Goal: Task Accomplishment & Management: Use online tool/utility

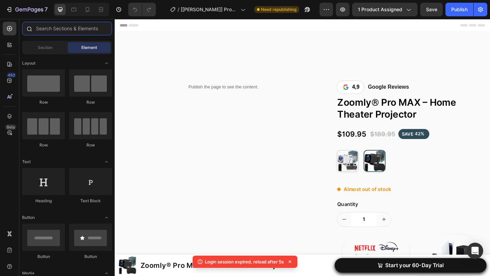
click at [51, 31] on input "text" at bounding box center [67, 29] width 90 height 14
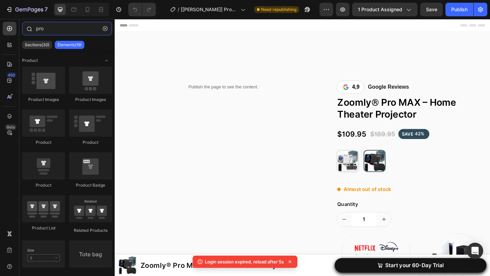
type input "prod"
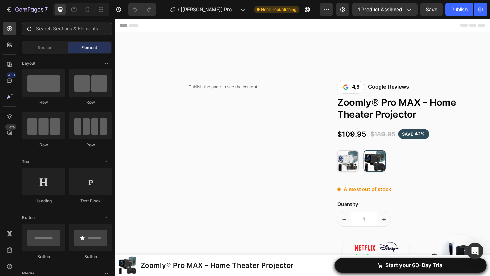
click at [70, 28] on input "text" at bounding box center [67, 29] width 90 height 14
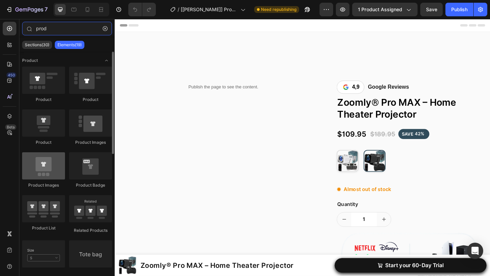
type input "prod"
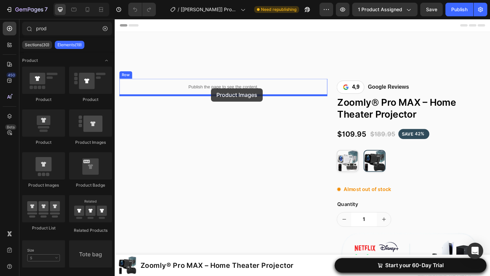
drag, startPoint x: 160, startPoint y: 194, endPoint x: 220, endPoint y: 95, distance: 116.5
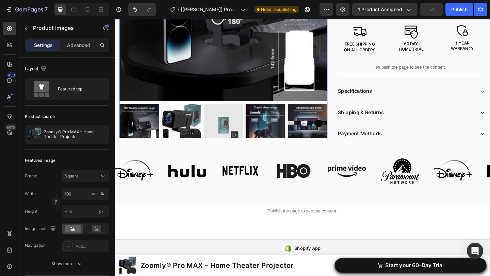
scroll to position [317, 0]
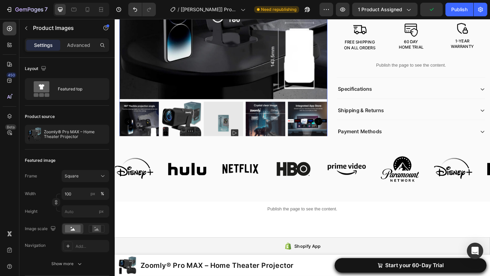
click at [196, 129] on img at bounding box center [187, 130] width 43 height 43
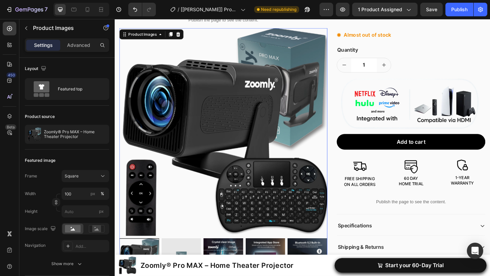
scroll to position [160, 0]
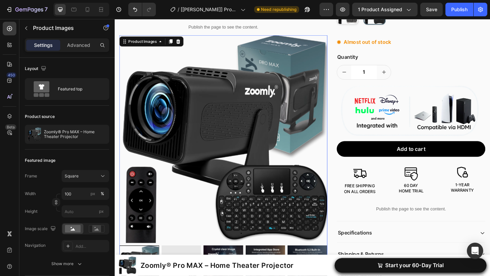
click at [184, 42] on icon at bounding box center [184, 43] width 4 height 5
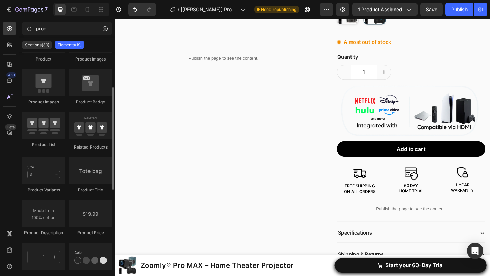
scroll to position [81, 0]
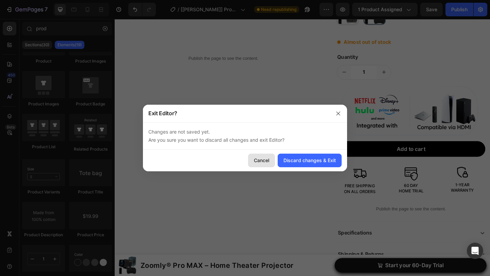
click at [252, 158] on button "Cancel" at bounding box center [261, 161] width 27 height 14
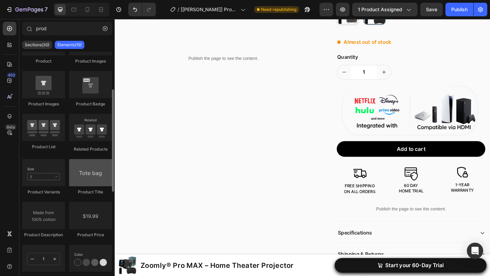
scroll to position [0, 0]
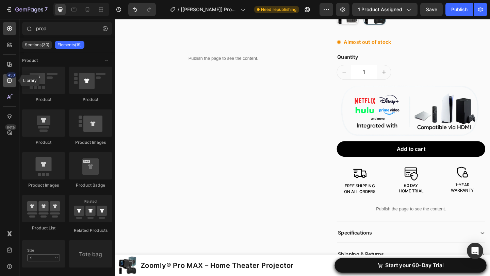
click at [7, 82] on icon at bounding box center [9, 80] width 7 height 7
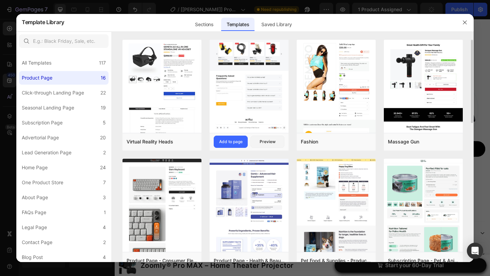
scroll to position [0, 0]
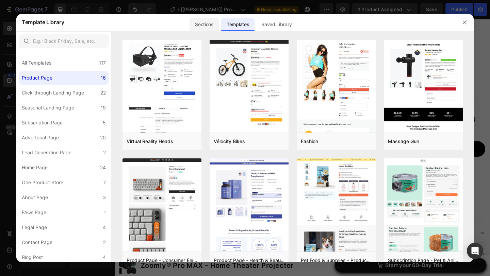
click at [208, 19] on div "Sections" at bounding box center [204, 25] width 29 height 14
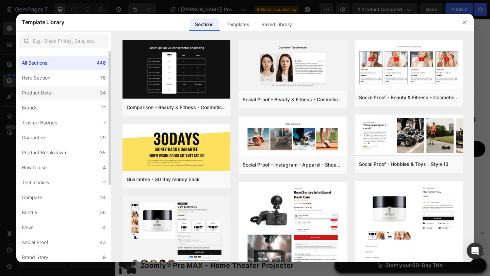
click at [86, 88] on label "Product Detail 34" at bounding box center [64, 93] width 90 height 14
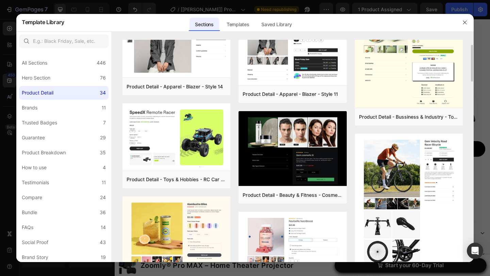
scroll to position [32, 0]
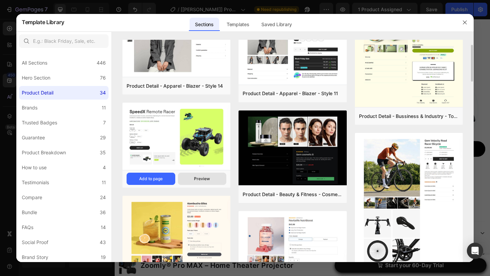
click at [187, 176] on button "Preview" at bounding box center [202, 179] width 49 height 12
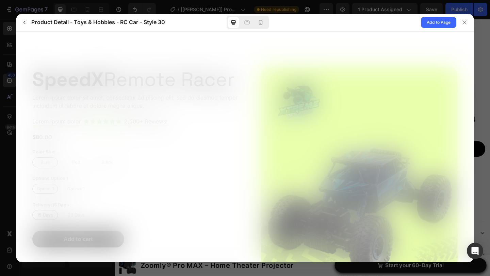
scroll to position [0, 0]
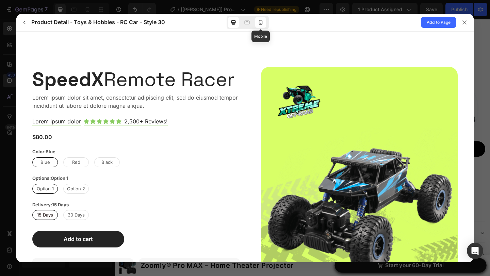
click at [262, 22] on icon at bounding box center [260, 22] width 7 height 7
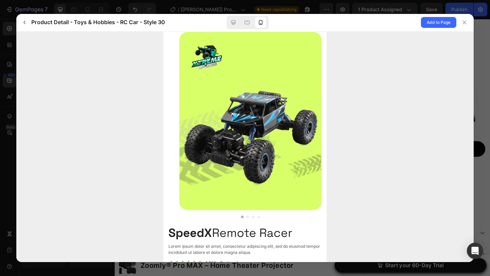
scroll to position [18, 0]
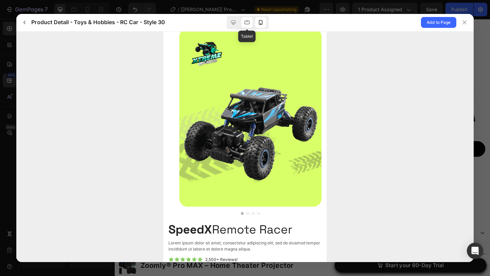
click at [249, 27] on div at bounding box center [247, 22] width 11 height 11
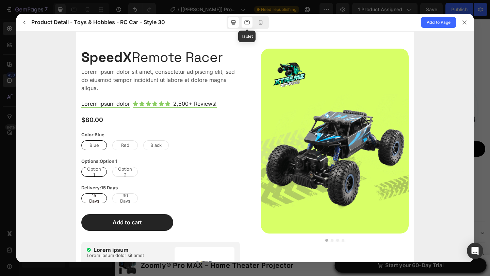
click at [238, 25] on div at bounding box center [233, 22] width 11 height 11
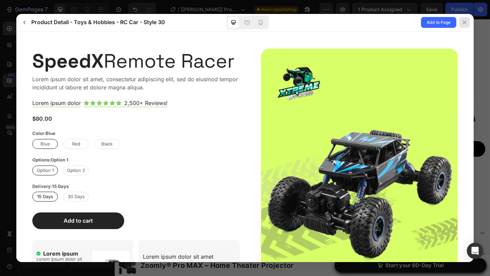
drag, startPoint x: 467, startPoint y: 24, endPoint x: 285, endPoint y: 42, distance: 183.4
click at [467, 24] on icon at bounding box center [464, 22] width 5 height 5
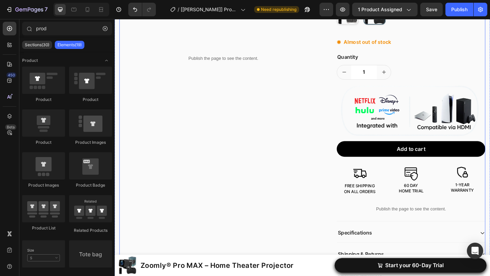
scroll to position [165, 0]
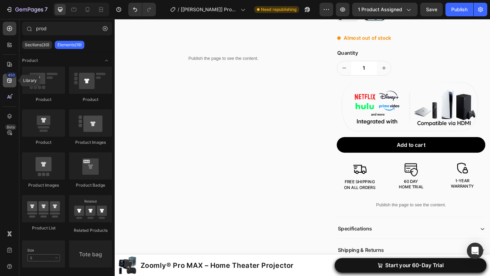
click at [11, 83] on icon at bounding box center [9, 80] width 7 height 7
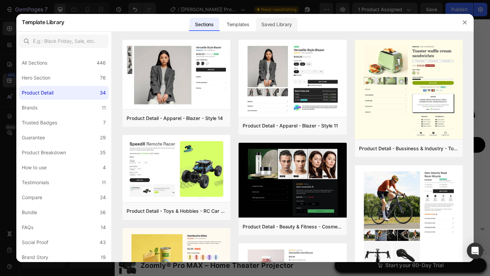
click at [275, 26] on div "Saved Library" at bounding box center [277, 25] width 42 height 14
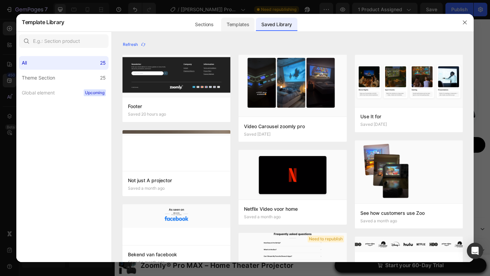
click at [244, 25] on div "Templates" at bounding box center [237, 25] width 33 height 14
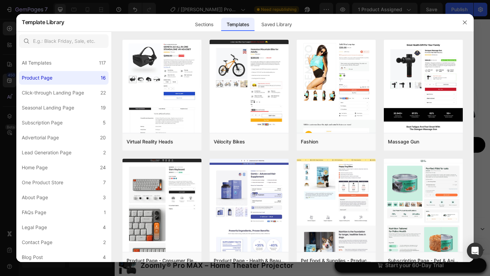
drag, startPoint x: 212, startPoint y: 21, endPoint x: 214, endPoint y: 32, distance: 10.4
click at [212, 21] on div "Sections" at bounding box center [204, 25] width 29 height 14
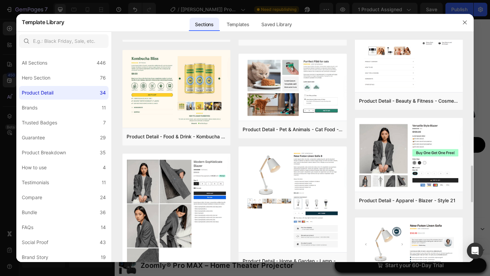
scroll to position [756, 0]
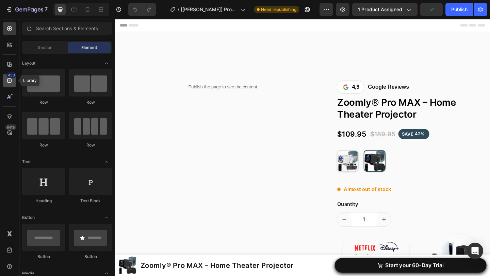
click at [10, 83] on icon at bounding box center [9, 80] width 7 height 7
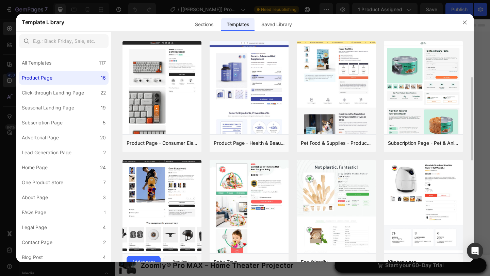
scroll to position [113, 0]
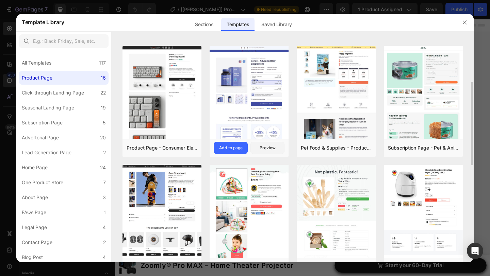
click at [229, 141] on div "Product Page - Health & Beauty - Hair Supplement Add to page Preview" at bounding box center [249, 148] width 79 height 18
click at [229, 144] on button "Add to page" at bounding box center [231, 148] width 34 height 12
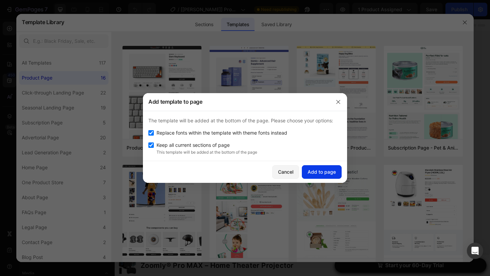
click at [311, 175] on div "Add to page" at bounding box center [322, 172] width 28 height 7
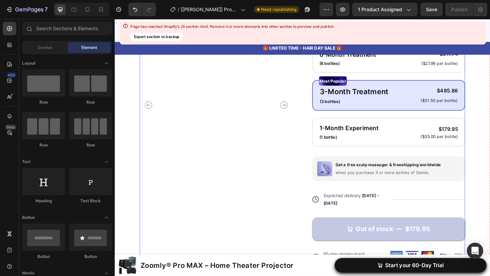
scroll to position [2305, 0]
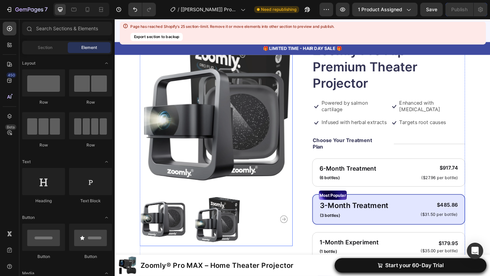
click at [246, 133] on img at bounding box center [225, 114] width 166 height 166
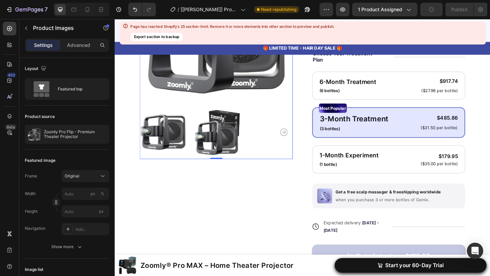
scroll to position [2400, 0]
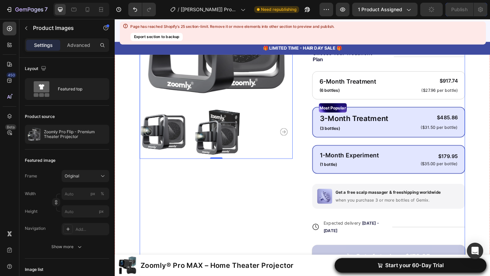
click at [361, 174] on div "(1 bottle)" at bounding box center [370, 178] width 66 height 8
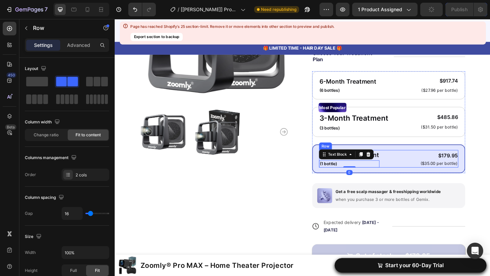
click at [438, 168] on div "1-Month Experiment Text Block (1 bottle) Text Block 0 $179.95 Product Price Pro…" at bounding box center [412, 171] width 151 height 19
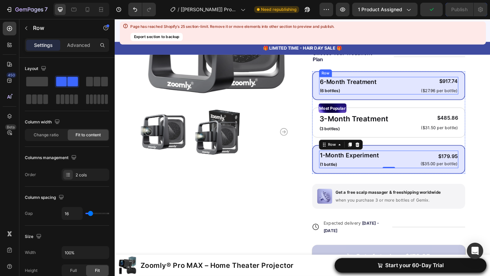
click at [421, 97] on div "6-Month Treatment Text Block (6 bottles) Text Block $917.74 Product Price Produ…" at bounding box center [412, 91] width 151 height 19
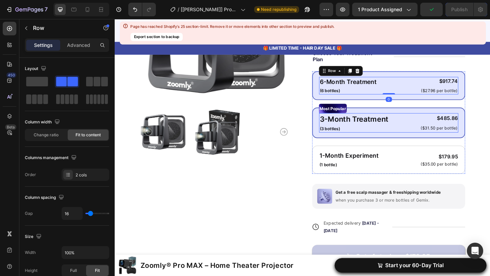
click at [420, 134] on div "3-Month Treatment Text Block (3 bottles) Text Block $485.86 Product Price Produ…" at bounding box center [412, 132] width 151 height 21
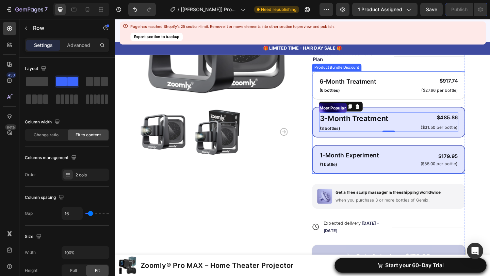
click at [414, 166] on div "1-Month Experiment Text Block (1 bottle) Text Block $179.95 Product Price Produ…" at bounding box center [412, 171] width 151 height 19
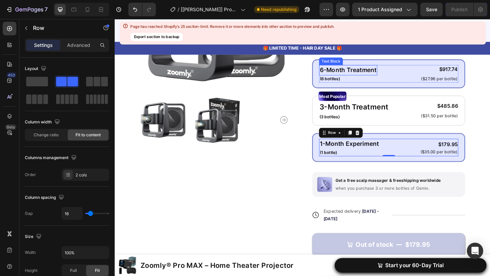
scroll to position [2311, 0]
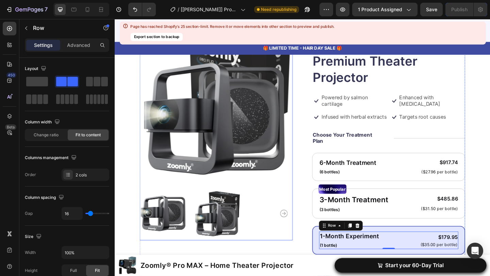
click at [269, 128] on img at bounding box center [225, 108] width 166 height 166
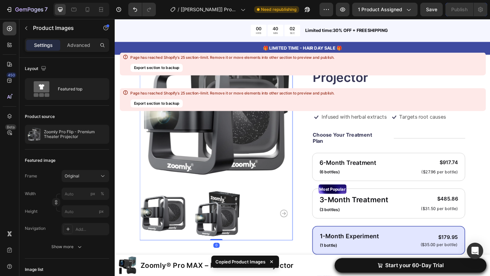
scroll to position [2173, 0]
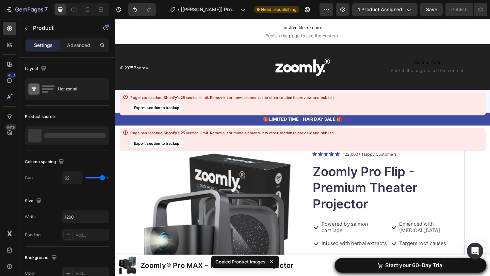
click at [431, 133] on div "🎁 LIMITED TIME - HAIR DAY SALE 🎁 Text Block Row" at bounding box center [319, 128] width 409 height 14
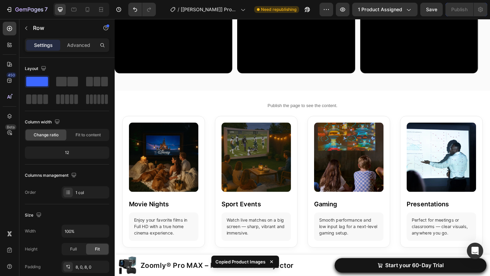
scroll to position [0, 0]
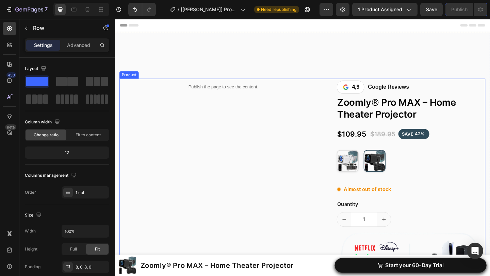
click at [273, 131] on div "Publish the page to see the content. Custom Code Row" at bounding box center [233, 276] width 226 height 385
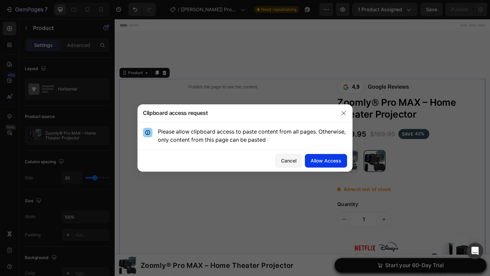
click at [309, 158] on button "Allow Access" at bounding box center [326, 161] width 42 height 14
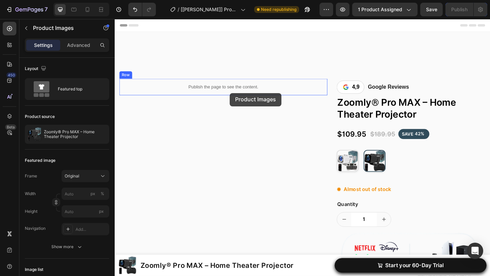
drag, startPoint x: 383, startPoint y: 205, endPoint x: 240, endPoint y: 100, distance: 177.6
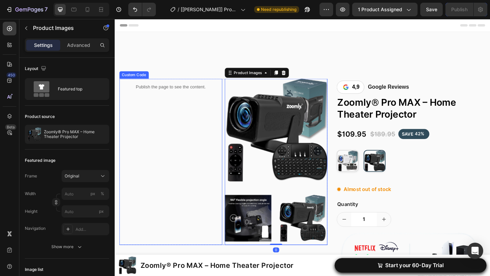
click at [206, 93] on p "Publish the page to see the content." at bounding box center [176, 93] width 112 height 7
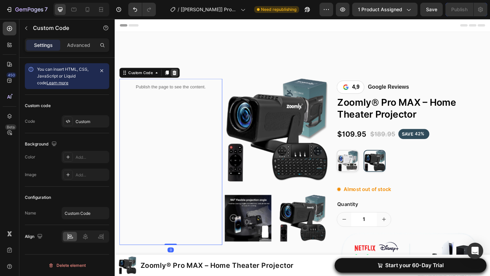
click at [181, 78] on icon at bounding box center [180, 77] width 4 height 5
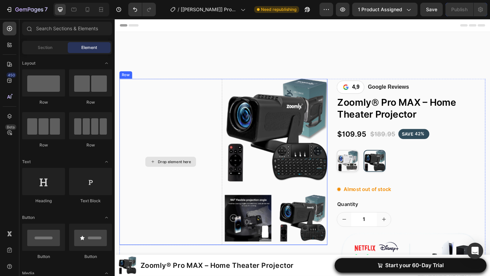
click at [213, 108] on div "Drop element here" at bounding box center [176, 174] width 112 height 181
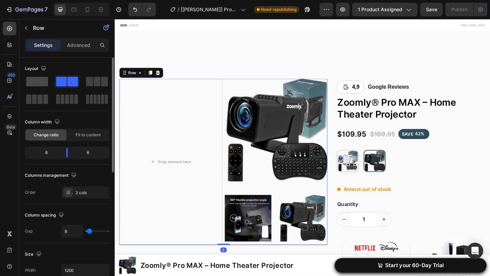
click at [39, 84] on span at bounding box center [37, 82] width 22 height 10
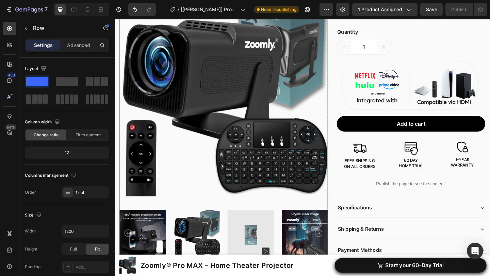
scroll to position [220, 0]
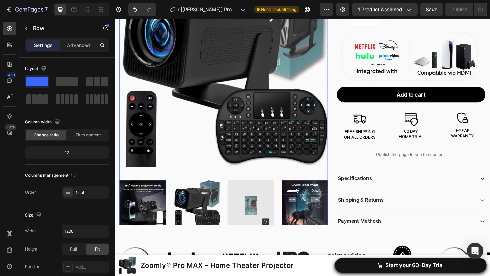
click at [258, 216] on img at bounding box center [263, 220] width 51 height 58
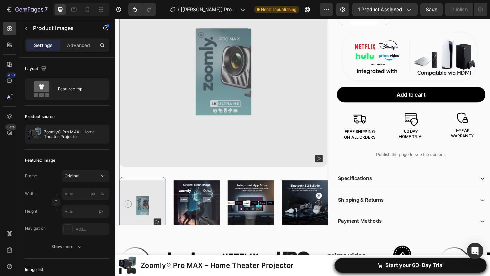
click at [130, 221] on icon "Carousel Back Arrow" at bounding box center [129, 221] width 8 height 8
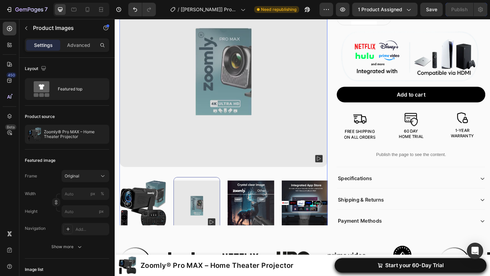
click at [159, 218] on img at bounding box center [145, 220] width 51 height 58
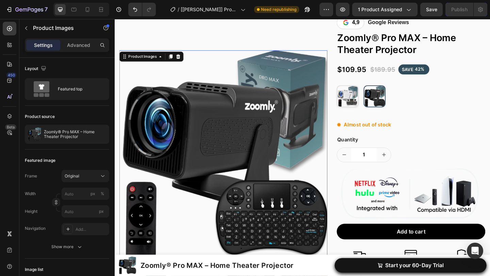
scroll to position [0, 0]
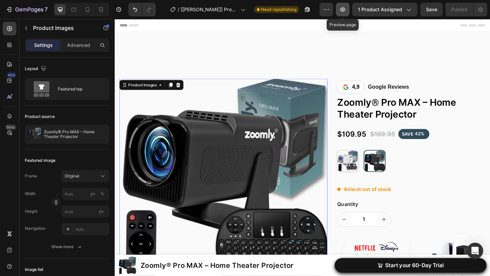
click at [343, 13] on button "button" at bounding box center [343, 10] width 14 height 14
click at [346, 10] on button "button" at bounding box center [343, 10] width 14 height 14
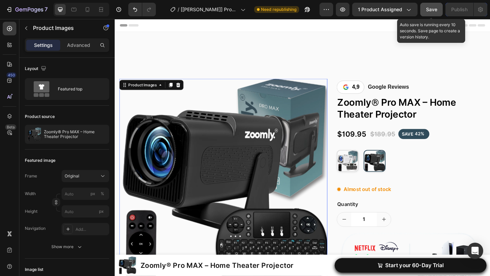
click at [430, 12] on span "Save" at bounding box center [431, 9] width 11 height 5
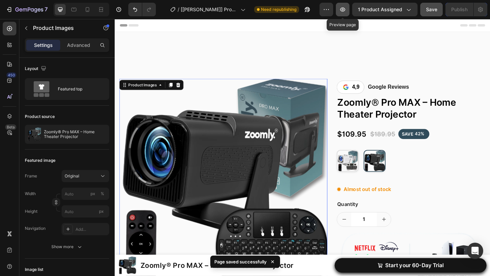
click at [345, 12] on icon "button" at bounding box center [342, 9] width 7 height 7
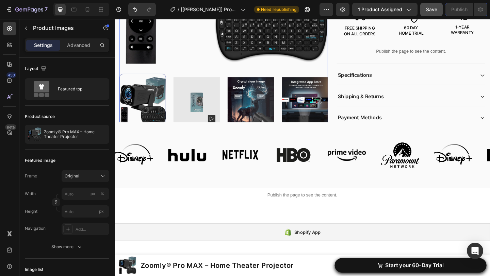
scroll to position [333, 0]
click at [336, 109] on icon "Carousel Next Arrow" at bounding box center [337, 107] width 8 height 8
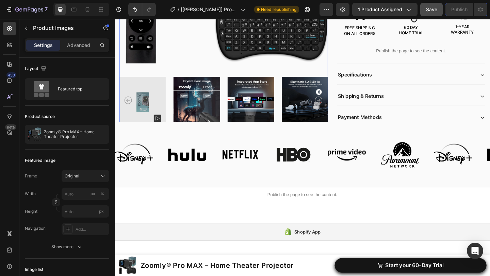
click at [128, 108] on icon "Carousel Back Arrow" at bounding box center [129, 107] width 8 height 8
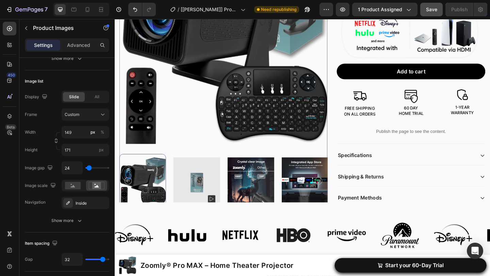
scroll to position [0, 0]
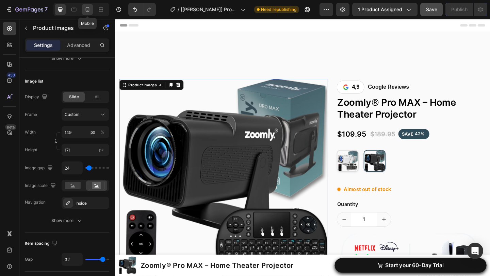
click at [85, 9] on icon at bounding box center [87, 9] width 7 height 7
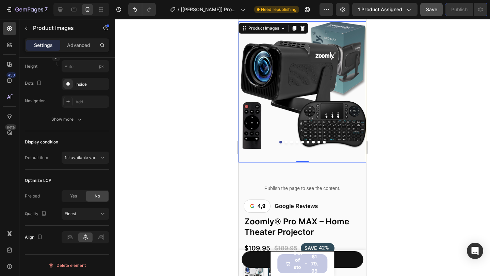
scroll to position [37, 0]
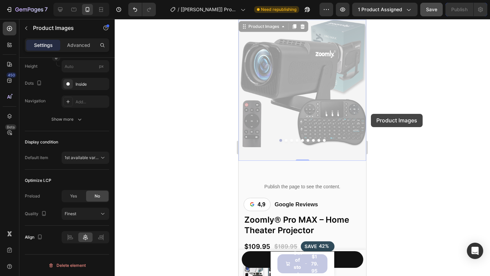
click at [384, 114] on div at bounding box center [302, 147] width 375 height 257
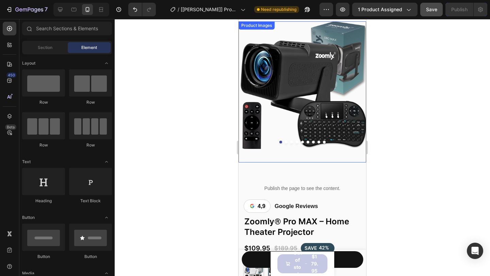
scroll to position [0, 0]
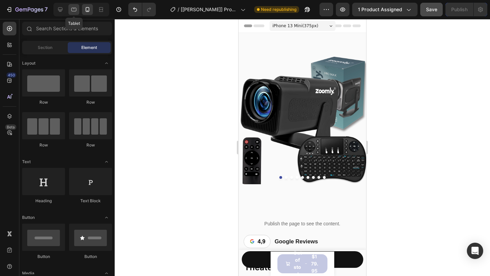
click at [77, 13] on div at bounding box center [73, 9] width 11 height 11
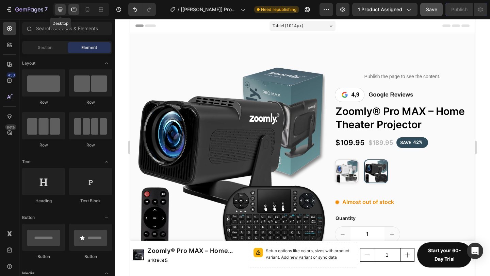
click at [60, 10] on icon at bounding box center [60, 9] width 7 height 7
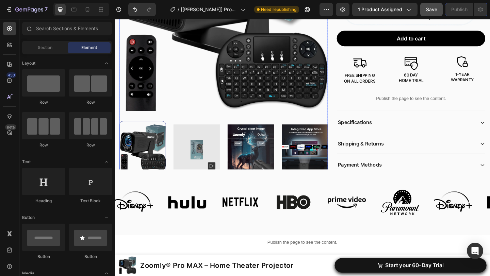
scroll to position [282, 0]
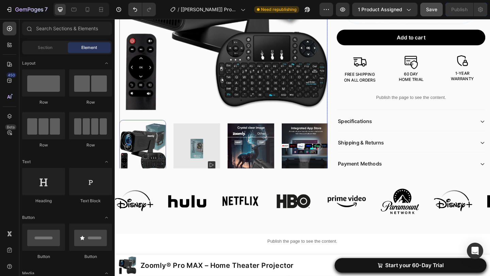
click at [129, 159] on icon "Carousel Back Arrow" at bounding box center [129, 158] width 8 height 8
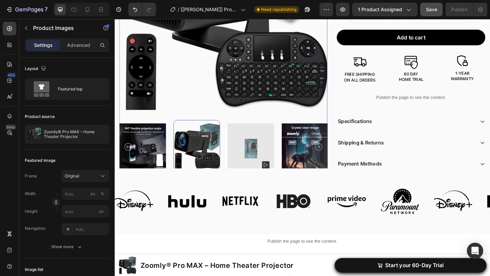
click at [335, 158] on icon "Carousel Next Arrow" at bounding box center [337, 158] width 8 height 8
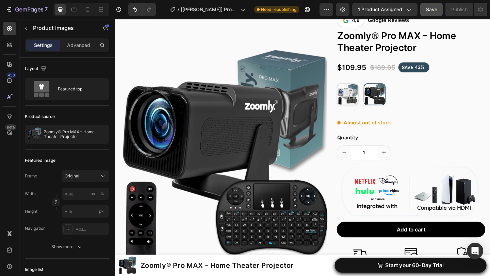
scroll to position [0, 0]
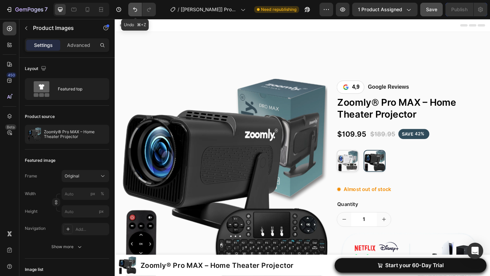
click at [139, 11] on button "Undo/Redo" at bounding box center [135, 10] width 14 height 14
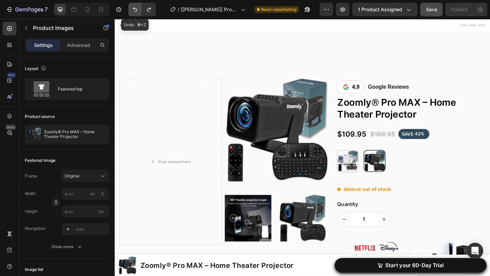
click at [139, 11] on button "Undo/Redo" at bounding box center [135, 10] width 14 height 14
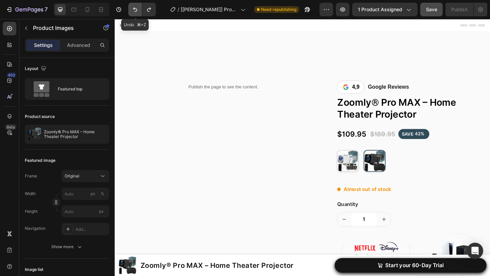
click at [139, 11] on button "Undo/Redo" at bounding box center [135, 10] width 14 height 14
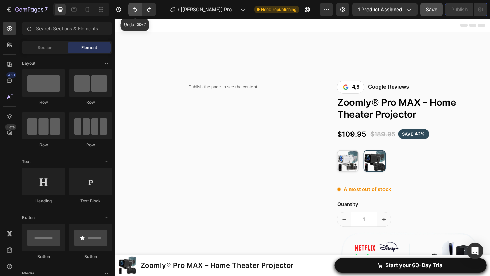
click at [139, 11] on button "Undo/Redo" at bounding box center [135, 10] width 14 height 14
click at [308, 8] on icon "button" at bounding box center [307, 9] width 7 height 7
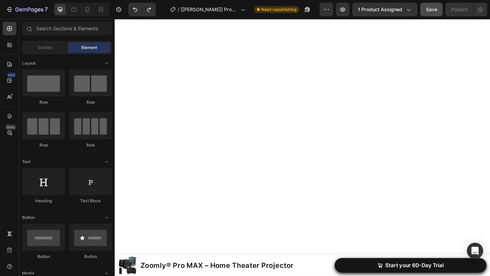
scroll to position [14, 0]
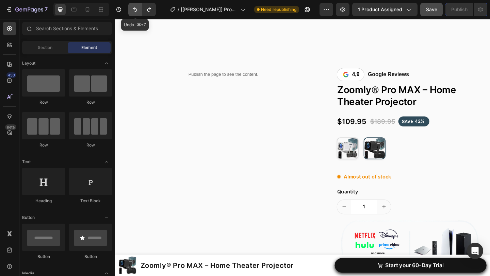
click at [138, 10] on icon "Undo/Redo" at bounding box center [135, 9] width 7 height 7
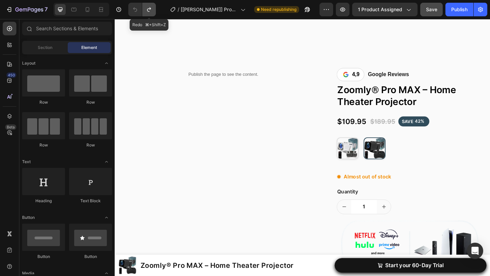
click at [146, 11] on icon "Undo/Redo" at bounding box center [149, 9] width 7 height 7
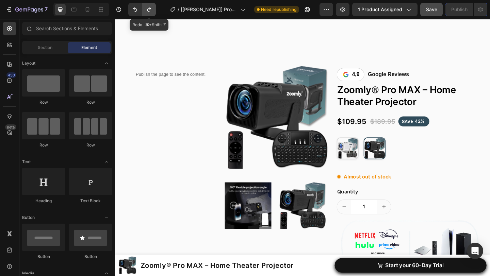
click at [151, 10] on icon "Undo/Redo" at bounding box center [149, 9] width 7 height 7
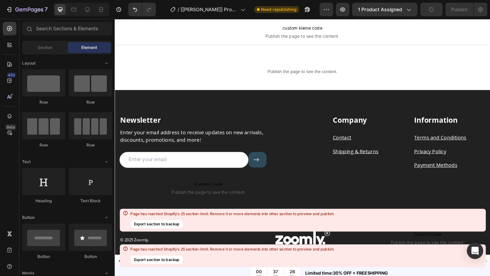
scroll to position [2471, 0]
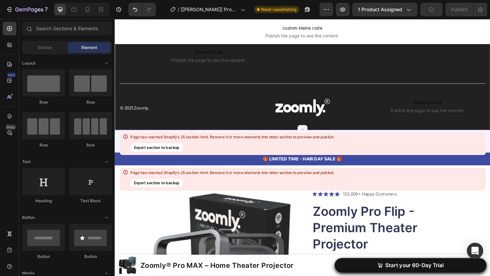
click at [189, 174] on p "🎁 LIMITED TIME - HAIR DAY SALE 🎁" at bounding box center [318, 171] width 407 height 7
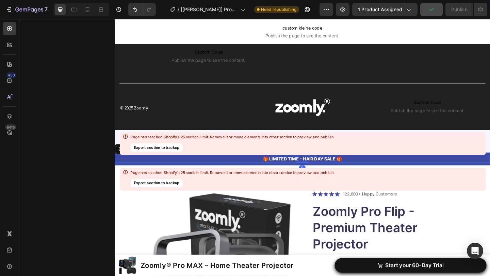
click at [155, 139] on div "Newsletter Heading Enter your email address to receive updates on new arrivals,…" at bounding box center [319, 48] width 409 height 190
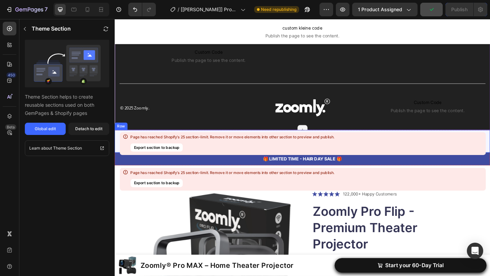
click at [155, 141] on div "00 HRS 37 MIN 25 SEC Countdown Timer Limited time:30% OFF + FREESHIPPING Text B…" at bounding box center [319, 152] width 409 height 25
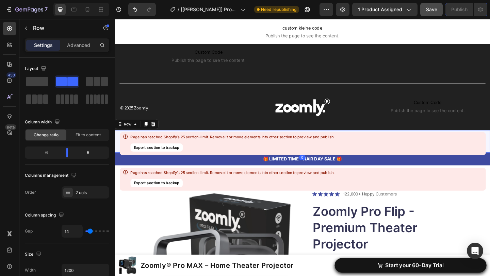
click at [156, 137] on div "Row" at bounding box center [139, 133] width 48 height 11
click at [157, 134] on icon at bounding box center [156, 133] width 5 height 5
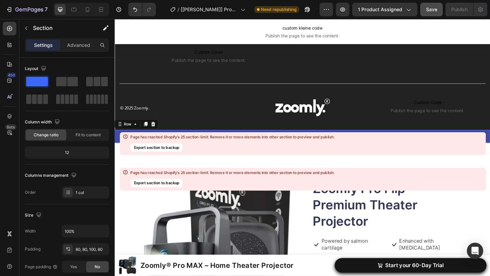
click at [120, 142] on div "🎁 LIMITED TIME - HAIR DAY SALE 🎁 Text Block Row 0" at bounding box center [319, 147] width 409 height 14
click at [126, 134] on div "Row" at bounding box center [128, 133] width 11 height 6
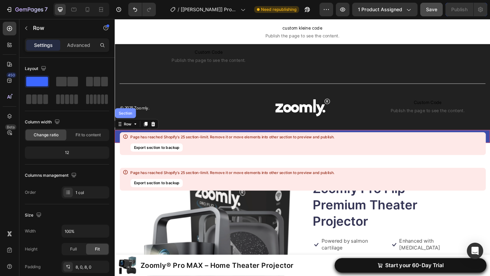
click at [126, 127] on div "Section" at bounding box center [126, 121] width 23 height 11
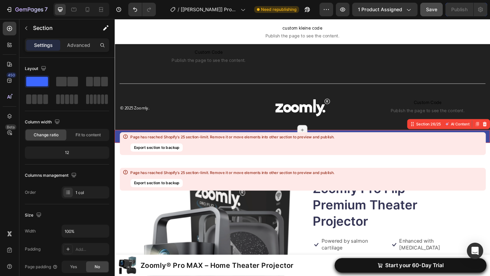
click at [490, 133] on div "Section 26/25 AI Content Write with GemAI What would you like to describe here?…" at bounding box center [478, 133] width 90 height 11
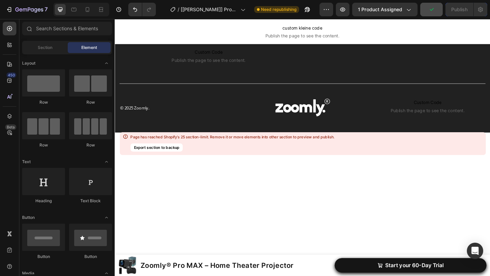
click at [398, 202] on div at bounding box center [319, 262] width 354 height 245
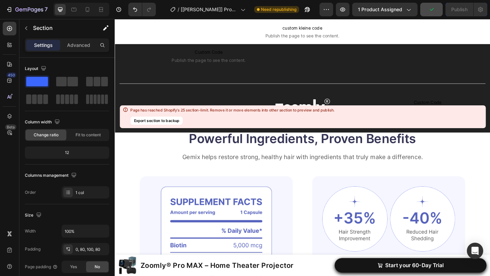
scroll to position [2510, 0]
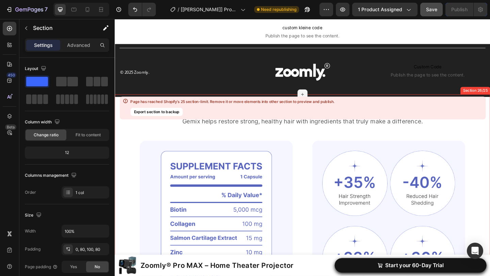
click at [129, 136] on div "Powerful Ingredients, Proven Benefits Heading Gemix helps restore strong, healt…" at bounding box center [319, 240] width 409 height 279
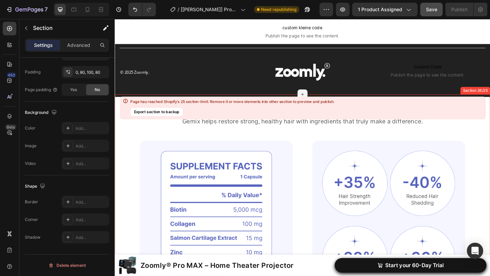
click at [128, 141] on div "Powerful Ingredients, Proven Benefits Heading Gemix helps restore strong, healt…" at bounding box center [319, 240] width 409 height 279
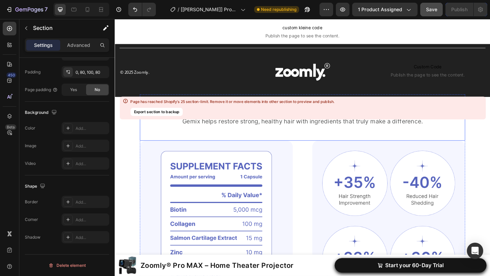
click at [173, 119] on div "Page has reached Shopify’s 25 section-limit. Remove it or move elements into ot…" at bounding box center [303, 108] width 366 height 23
click at [134, 111] on button "Export section to backup" at bounding box center [156, 112] width 52 height 8
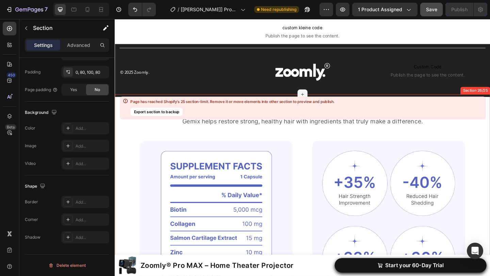
click at [118, 108] on div "Powerful Ingredients, Proven Benefits Heading Gemix helps restore strong, healt…" at bounding box center [319, 240] width 409 height 279
click at [130, 138] on div "Powerful Ingredients, Proven Benefits Heading Gemix helps restore strong, healt…" at bounding box center [319, 240] width 409 height 279
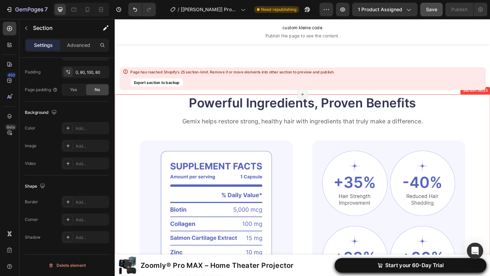
scroll to position [2765, 0]
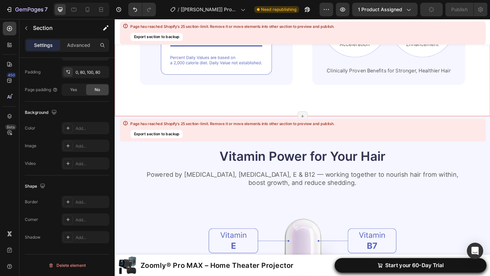
click at [452, 136] on div "Page has reached Shopify’s 25 section-limit. Remove it or move elements into ot…" at bounding box center [303, 130] width 366 height 23
click at [457, 164] on h2 "Vitamin Power for Your Hair" at bounding box center [319, 168] width 354 height 19
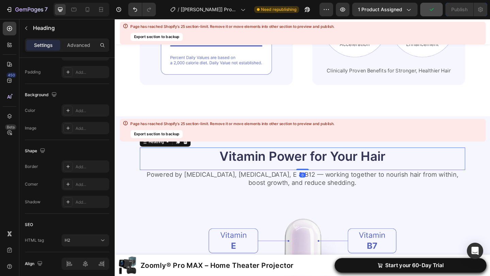
scroll to position [0, 0]
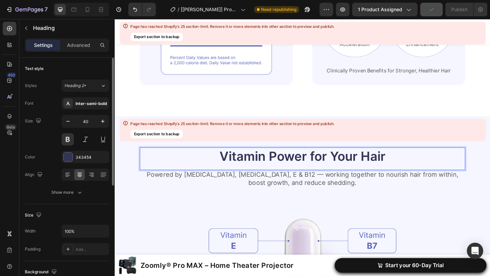
click at [443, 167] on h2 "Vitamin Power for Your Hair" at bounding box center [319, 168] width 354 height 19
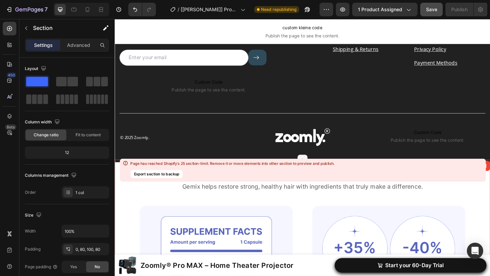
scroll to position [2449, 0]
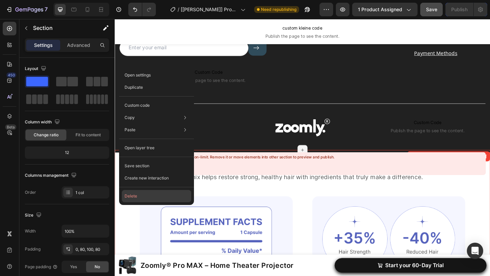
click at [137, 196] on button "Delete" at bounding box center [156, 196] width 69 height 12
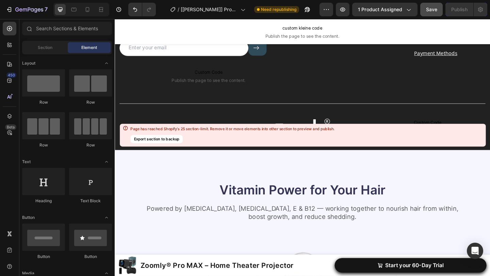
scroll to position [2500, 0]
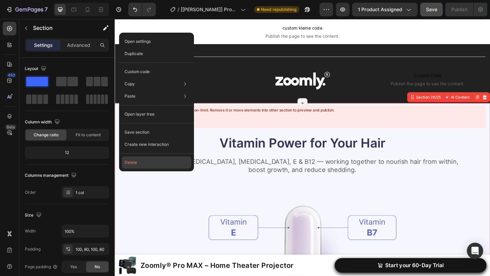
click at [147, 162] on button "Delete" at bounding box center [156, 163] width 69 height 12
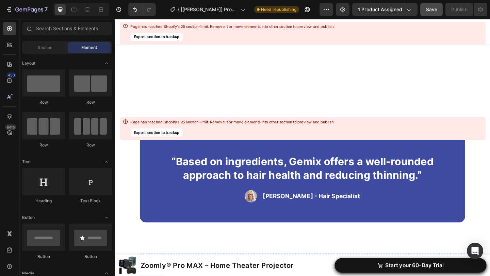
scroll to position [2652, 0]
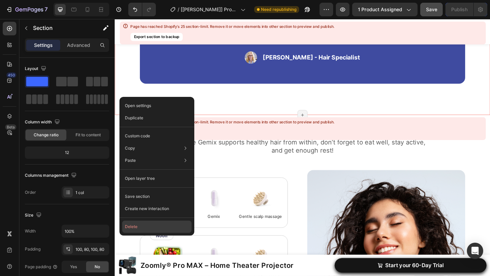
click at [140, 223] on button "Delete" at bounding box center [156, 227] width 69 height 12
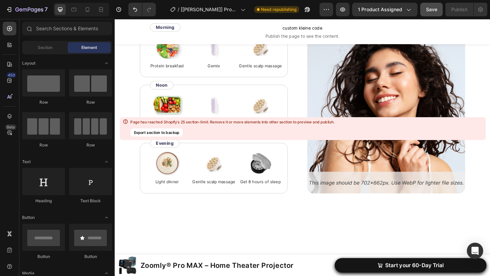
scroll to position [2488, 0]
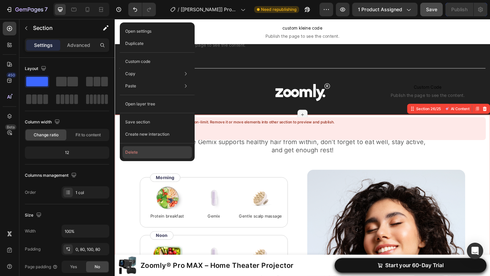
click at [139, 149] on button "Delete" at bounding box center [157, 152] width 69 height 12
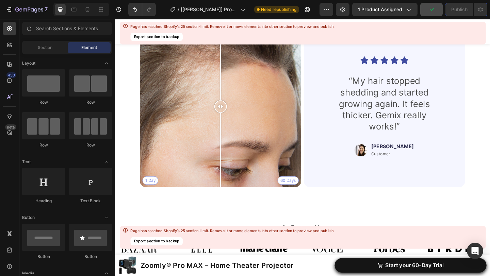
scroll to position [2638, 0]
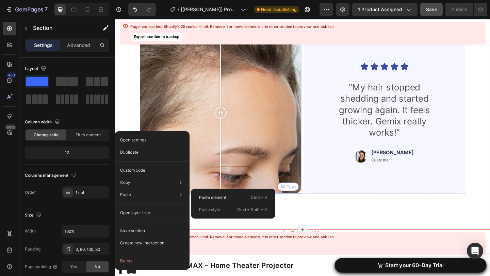
click at [255, 99] on div "1 Day 60 Days" at bounding box center [230, 121] width 176 height 176
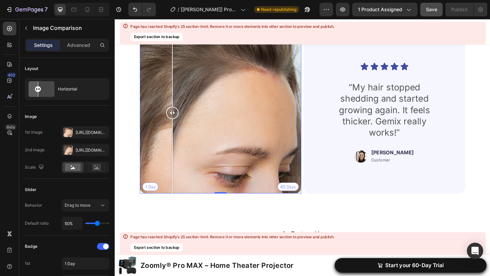
drag, startPoint x: 252, startPoint y: 123, endPoint x: 175, endPoint y: 145, distance: 79.8
click at [175, 145] on div at bounding box center [178, 121] width 14 height 176
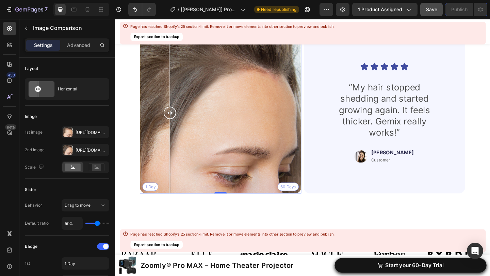
scroll to position [2641, 0]
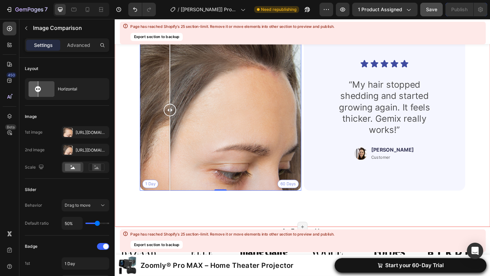
click at [127, 137] on div "Real People. Real Hair Results Heading Thousands have seen visible improvements…" at bounding box center [319, 107] width 409 height 275
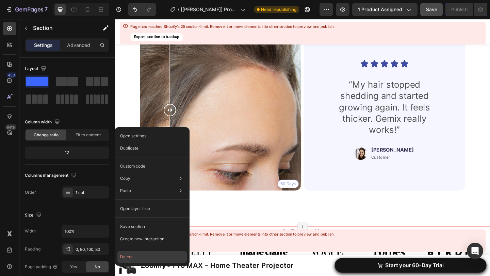
click at [134, 257] on button "Delete" at bounding box center [151, 257] width 69 height 12
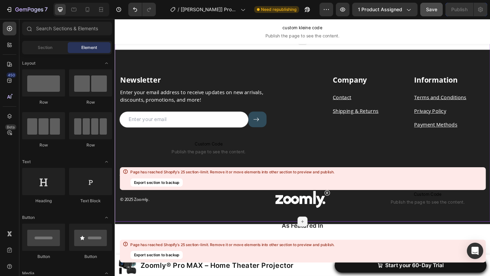
scroll to position [2445, 0]
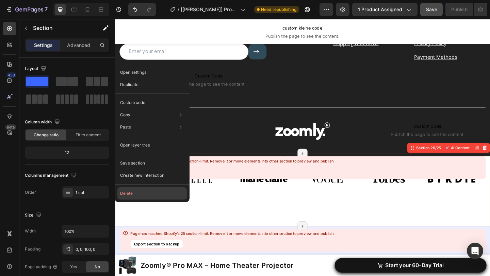
click at [125, 195] on button "Delete" at bounding box center [151, 194] width 69 height 12
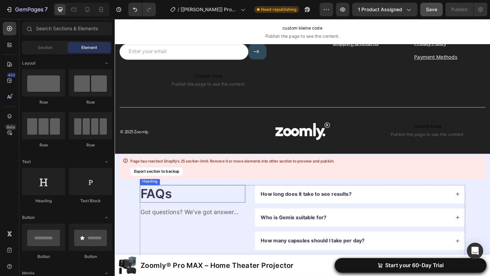
scroll to position [2492, 0]
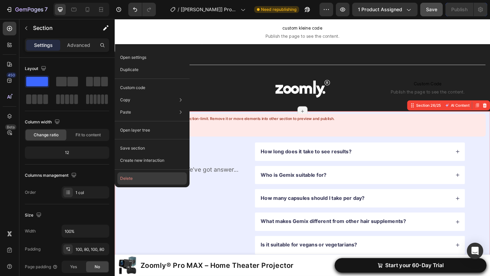
click at [130, 182] on button "Delete" at bounding box center [151, 179] width 69 height 12
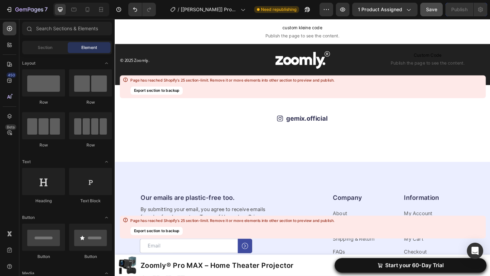
scroll to position [2578, 0]
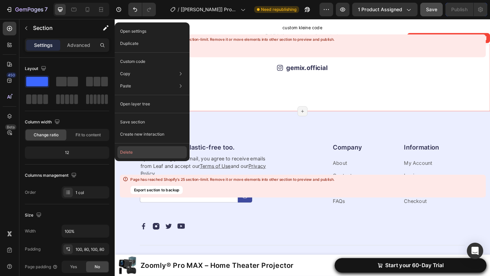
click at [131, 150] on button "Delete" at bounding box center [151, 152] width 69 height 12
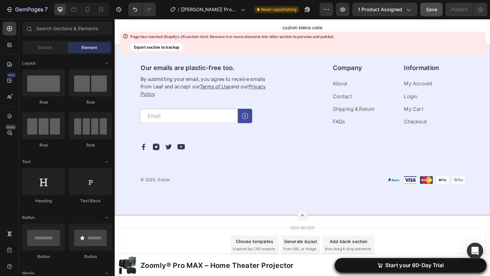
scroll to position [2592, 0]
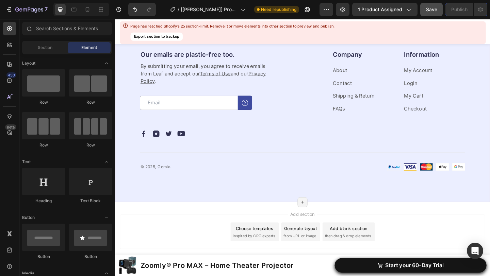
click at [133, 172] on div "Our emails are plastic-free too. Heading By submitting your email, you agree to…" at bounding box center [319, 119] width 409 height 200
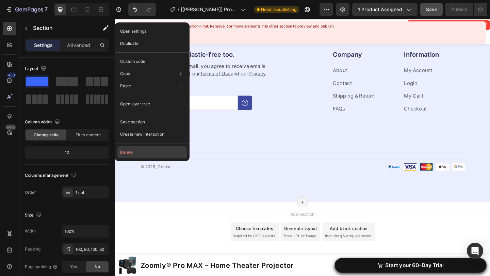
click at [130, 151] on button "Delete" at bounding box center [151, 152] width 69 height 12
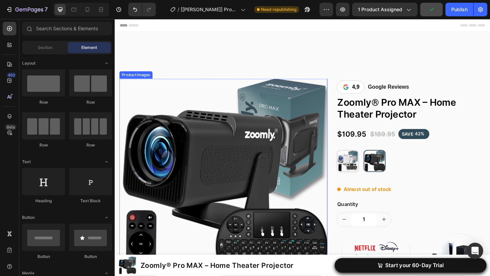
scroll to position [77, 0]
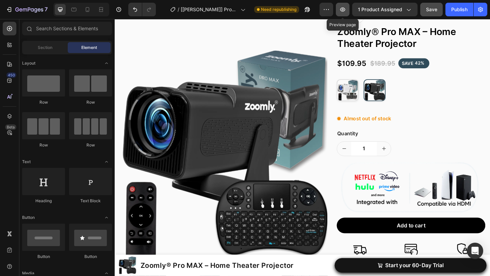
click at [342, 11] on icon "button" at bounding box center [342, 9] width 5 height 4
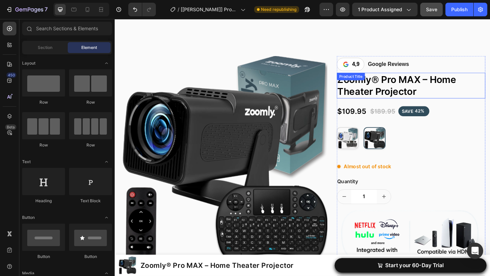
scroll to position [0, 0]
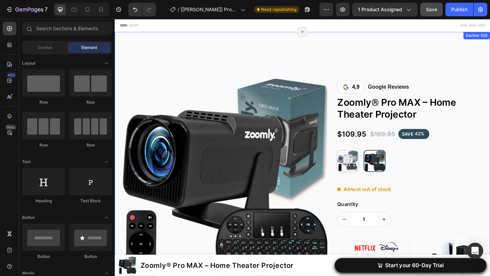
click at [256, 66] on div "Product Images Row Publish the page to see the content. Custom Code 4,9 Google …" at bounding box center [319, 267] width 398 height 414
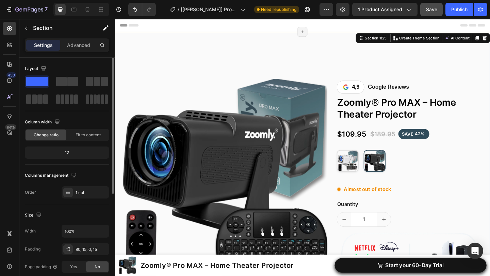
click at [77, 151] on div "12" at bounding box center [67, 153] width 82 height 10
click at [77, 50] on div "Advanced" at bounding box center [79, 45] width 34 height 11
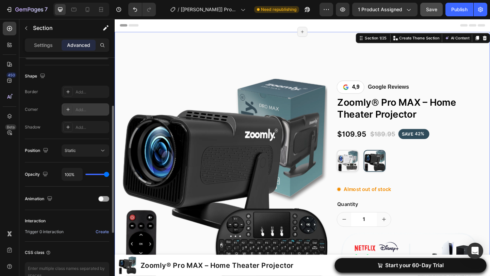
scroll to position [179, 0]
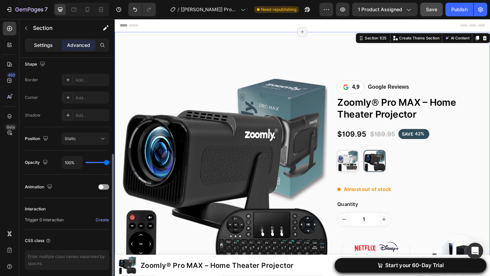
click at [48, 44] on p "Settings" at bounding box center [43, 45] width 19 height 7
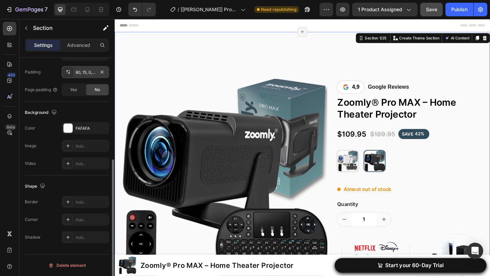
scroll to position [177, 0]
click at [222, 57] on div "Product Images Row Publish the page to see the content. Custom Code 4,9 Google …" at bounding box center [319, 253] width 409 height 441
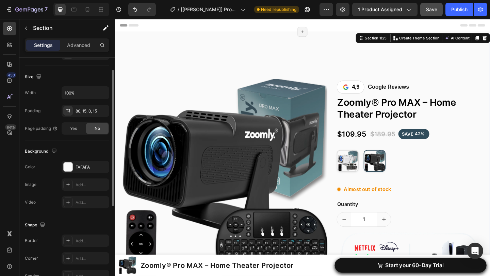
scroll to position [96, 0]
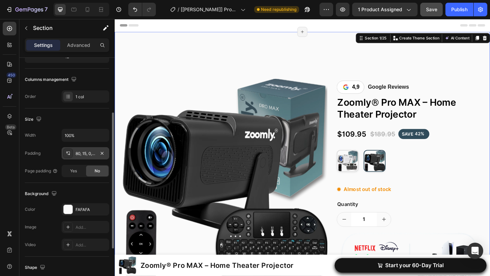
click at [85, 149] on div "80, 15, 0, 15" at bounding box center [86, 153] width 48 height 12
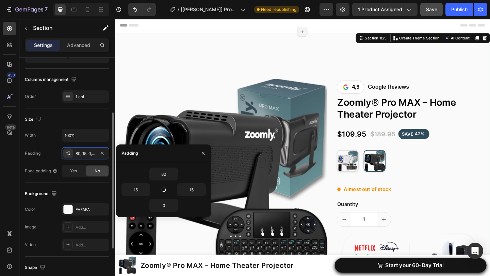
click at [52, 132] on div "Width 100%" at bounding box center [67, 135] width 84 height 13
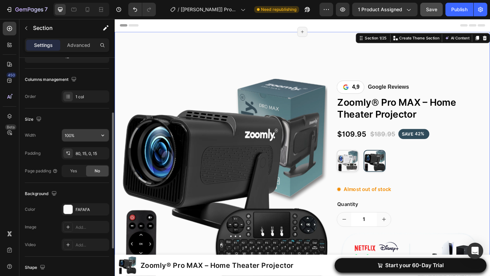
click at [73, 134] on input "100%" at bounding box center [85, 135] width 47 height 12
click at [51, 131] on div "Width 100%" at bounding box center [67, 135] width 84 height 13
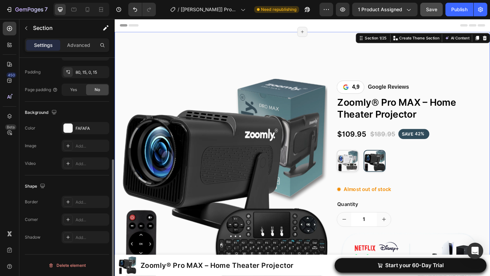
scroll to position [149, 0]
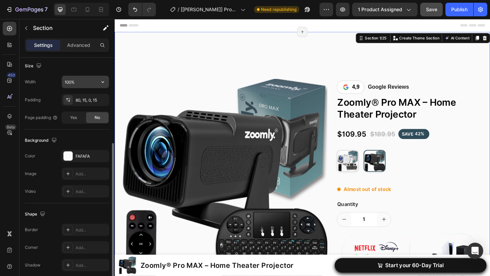
click at [104, 82] on icon "button" at bounding box center [102, 82] width 7 height 7
click at [45, 77] on div "Width 100%" at bounding box center [67, 82] width 84 height 13
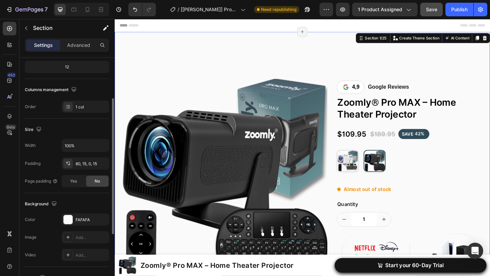
scroll to position [77, 0]
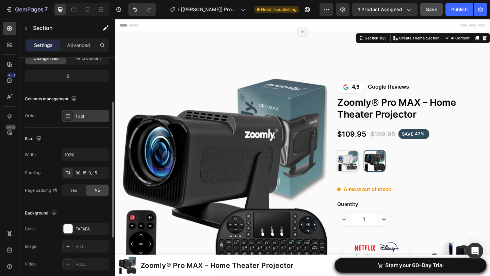
click at [84, 115] on div "1 col" at bounding box center [92, 116] width 32 height 6
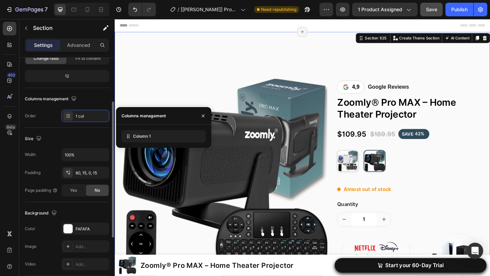
click at [54, 102] on div "Columns management" at bounding box center [51, 99] width 53 height 9
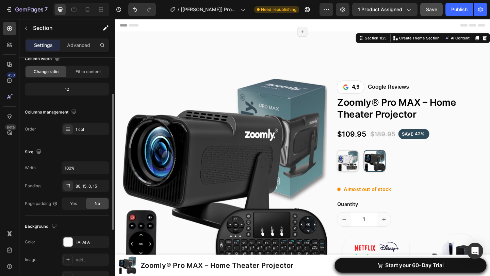
scroll to position [57, 0]
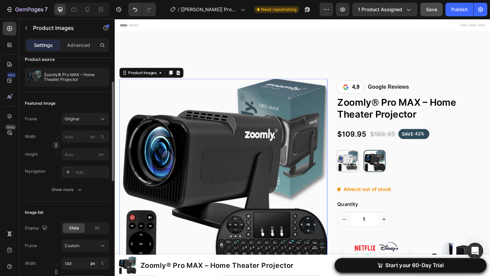
click at [225, 133] on img at bounding box center [233, 197] width 226 height 226
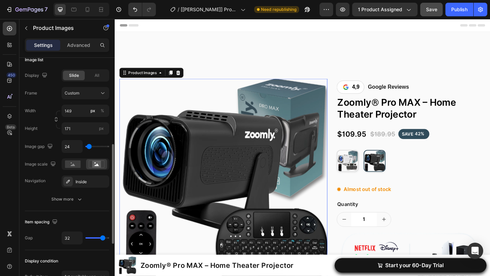
scroll to position [212, 0]
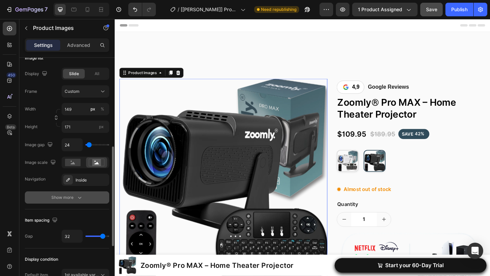
click at [74, 194] on button "Show more" at bounding box center [67, 198] width 84 height 12
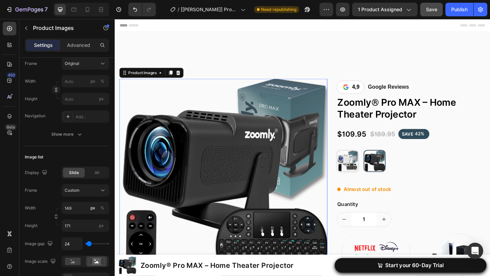
scroll to position [0, 0]
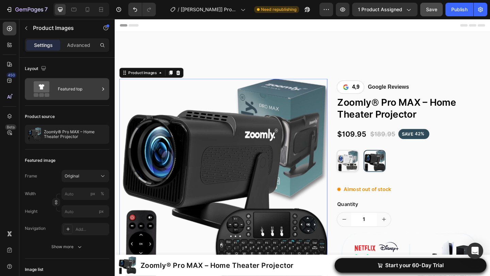
click at [82, 94] on div "Featured top" at bounding box center [79, 89] width 42 height 16
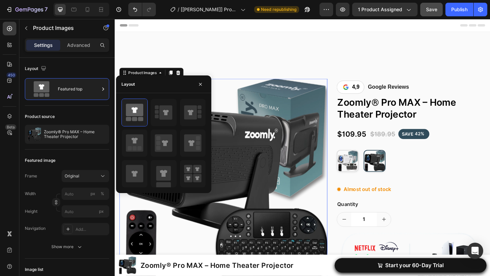
click at [82, 113] on div "Product source" at bounding box center [67, 116] width 84 height 11
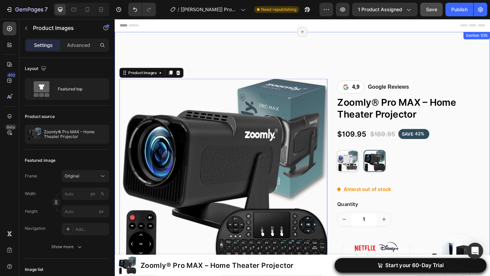
click at [171, 42] on div "Product Images 0 Row Publish the page to see the content. Custom Code 4,9 Googl…" at bounding box center [319, 253] width 409 height 441
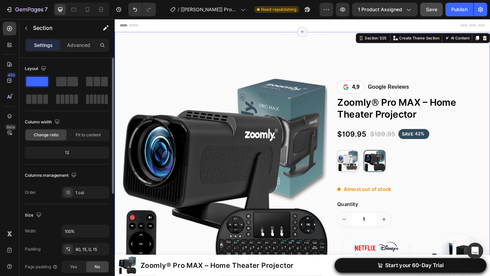
click at [40, 84] on span at bounding box center [37, 82] width 22 height 10
click at [77, 135] on span "Fit to content" at bounding box center [88, 135] width 25 height 6
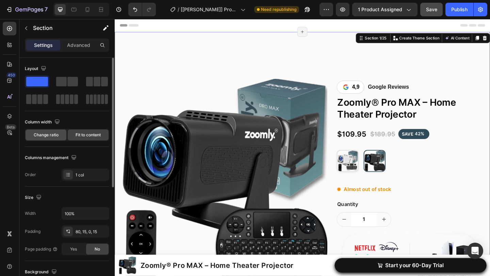
click at [57, 136] on span "Change ratio" at bounding box center [46, 135] width 25 height 6
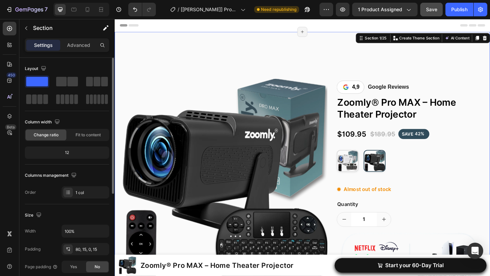
click at [76, 155] on div "12" at bounding box center [67, 153] width 82 height 10
click at [81, 195] on div "1 col" at bounding box center [92, 193] width 32 height 6
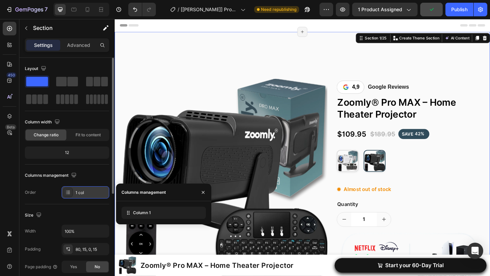
click at [77, 198] on div "1 col" at bounding box center [86, 193] width 48 height 12
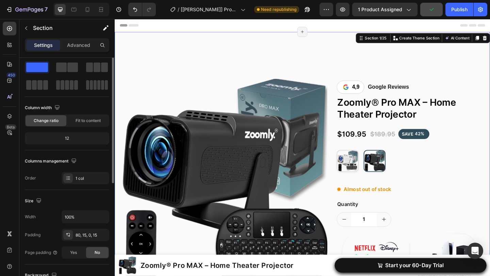
scroll to position [2, 0]
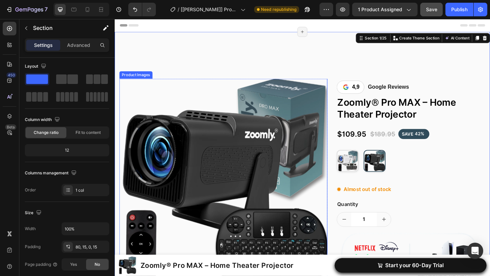
click at [158, 116] on img at bounding box center [233, 197] width 226 height 226
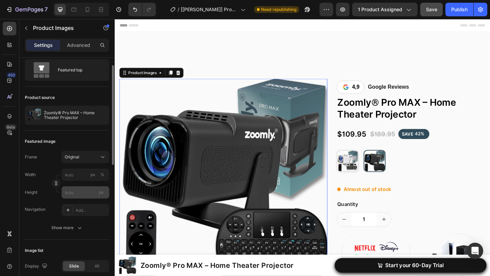
scroll to position [20, 0]
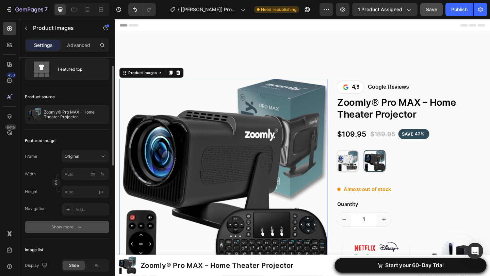
click at [76, 226] on icon "button" at bounding box center [79, 227] width 7 height 7
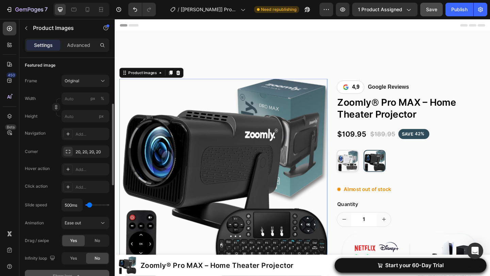
scroll to position [105, 0]
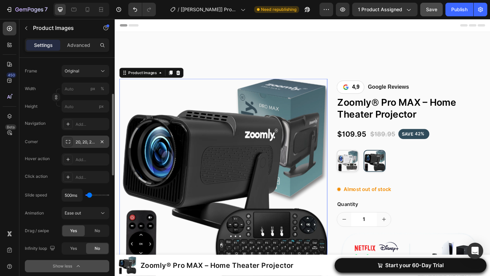
click at [76, 142] on div "20, 20, 20, 20" at bounding box center [86, 142] width 20 height 6
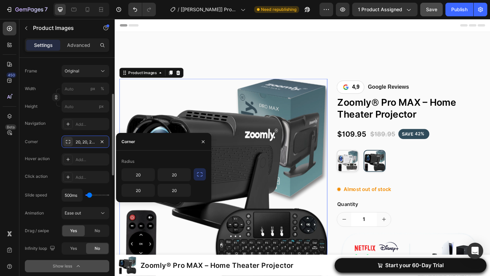
click at [49, 149] on div "Corner 20, 20, 20, 20 Hover action Add... Click action Add... Slide speed 500ms…" at bounding box center [67, 195] width 84 height 119
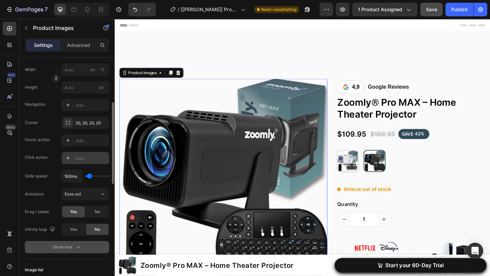
scroll to position [130, 0]
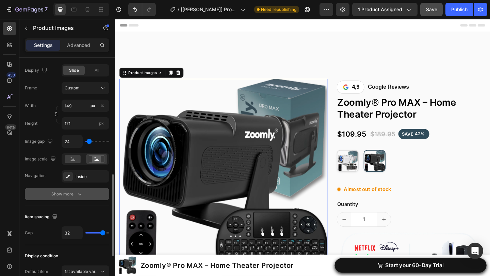
click at [73, 197] on div "Show more" at bounding box center [67, 194] width 32 height 7
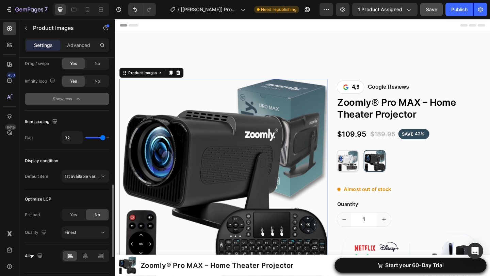
scroll to position [542, 0]
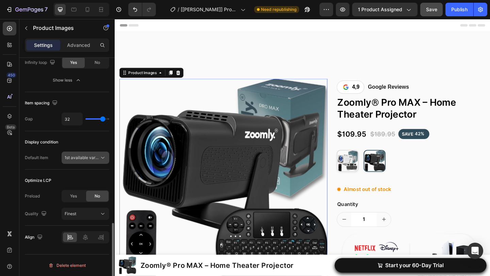
click at [89, 155] on div "1st available variant" at bounding box center [86, 158] width 42 height 7
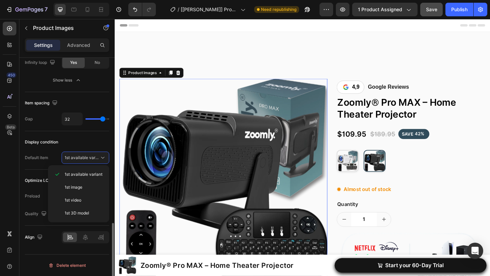
click at [52, 159] on div "Default item 1st available variant" at bounding box center [67, 158] width 84 height 12
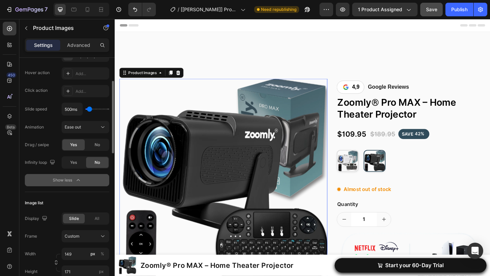
scroll to position [0, 0]
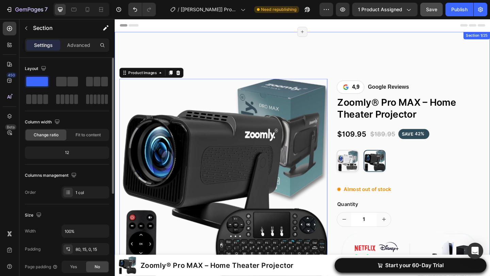
click at [190, 63] on div "Product Images 0 Row Publish the page to see the content. Custom Code 4,9 Googl…" at bounding box center [319, 267] width 398 height 414
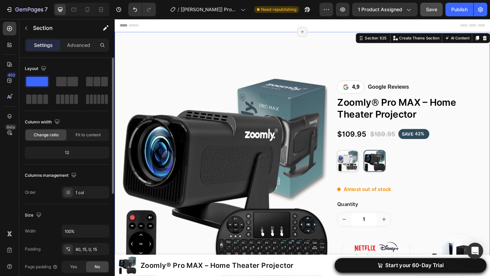
scroll to position [8, 0]
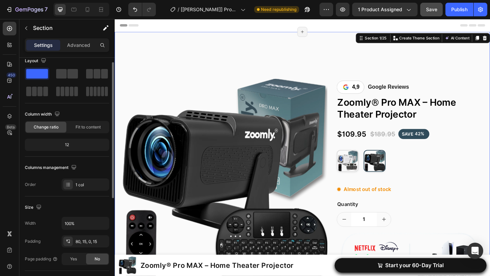
click at [69, 141] on div "12" at bounding box center [67, 145] width 82 height 10
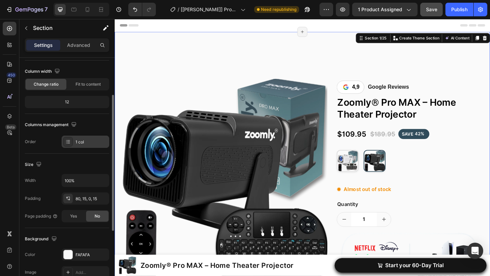
scroll to position [57, 0]
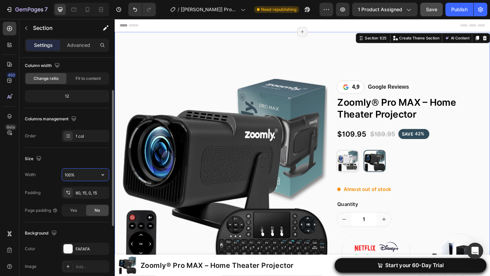
click at [84, 174] on input "100%" at bounding box center [85, 175] width 47 height 12
click at [57, 167] on div "Size Width 100% Padding 80, 15, 0, 15 Page padding Yes No" at bounding box center [67, 185] width 84 height 75
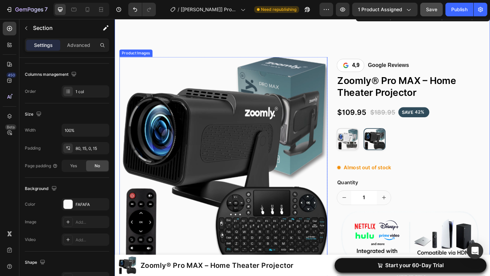
scroll to position [26, 0]
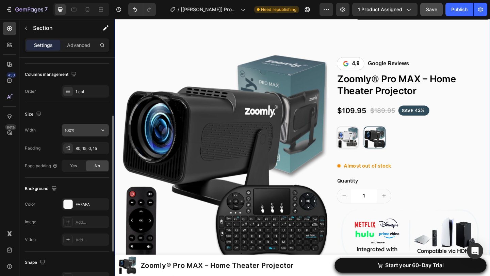
click at [92, 130] on input "100%" at bounding box center [85, 130] width 47 height 12
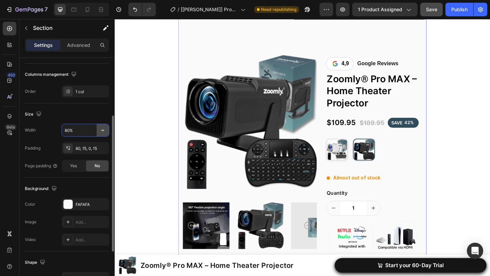
click at [105, 131] on icon "button" at bounding box center [102, 130] width 7 height 7
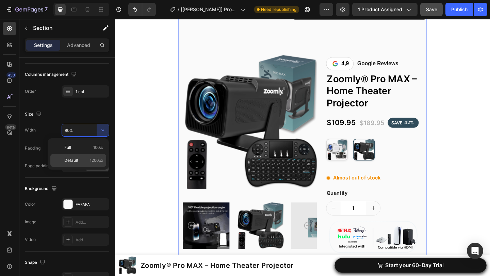
click at [96, 160] on span "1200px" at bounding box center [96, 161] width 13 height 6
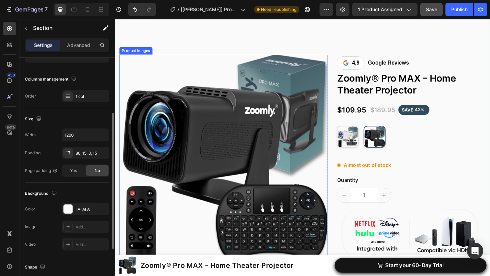
scroll to position [0, 0]
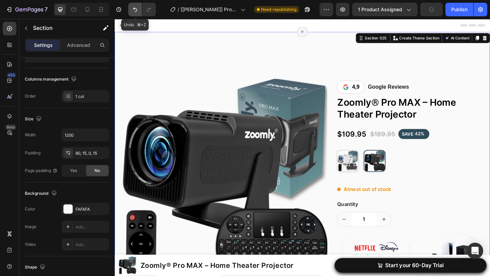
click at [136, 7] on icon "Undo/Redo" at bounding box center [135, 9] width 7 height 7
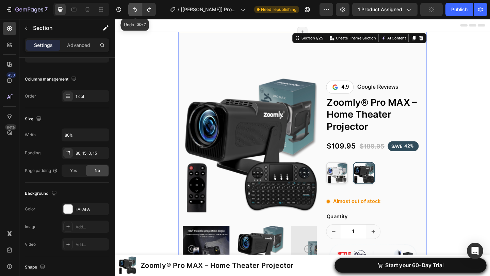
click at [136, 7] on icon "Undo/Redo" at bounding box center [135, 9] width 7 height 7
type input "100%"
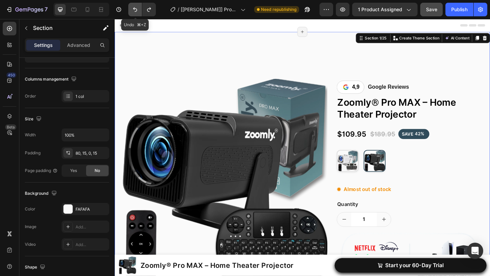
click at [136, 7] on icon "Undo/Redo" at bounding box center [135, 9] width 7 height 7
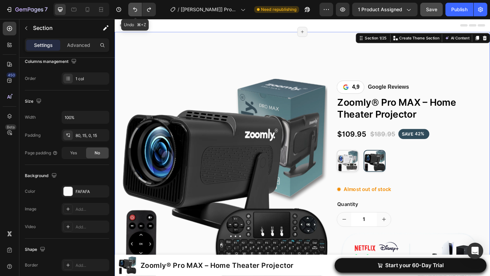
click at [136, 7] on icon "Undo/Redo" at bounding box center [135, 9] width 7 height 7
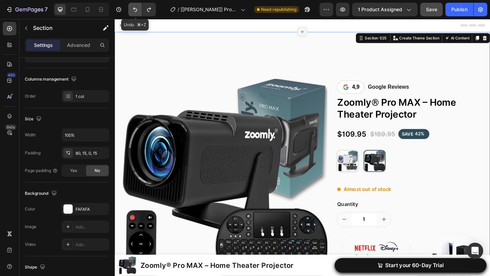
click at [136, 7] on icon "Undo/Redo" at bounding box center [135, 9] width 7 height 7
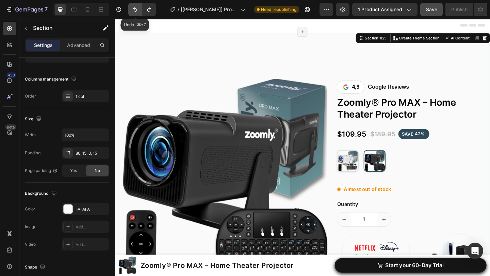
click at [136, 7] on icon "Undo/Redo" at bounding box center [135, 9] width 7 height 7
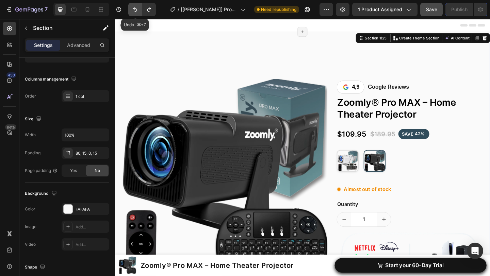
click at [136, 7] on icon "Undo/Redo" at bounding box center [135, 9] width 7 height 7
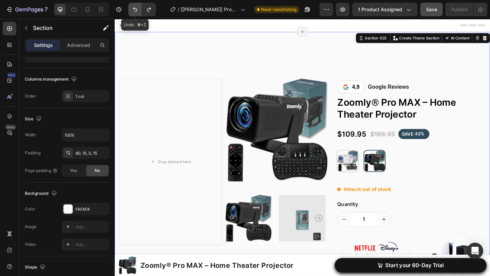
click at [136, 7] on icon "Undo/Redo" at bounding box center [135, 9] width 7 height 7
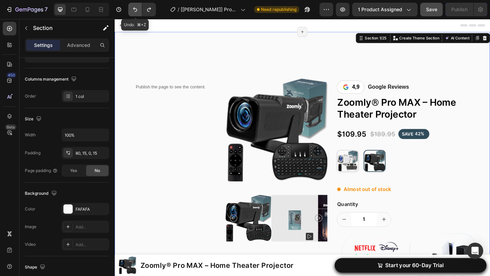
click at [136, 7] on icon "Undo/Redo" at bounding box center [135, 9] width 7 height 7
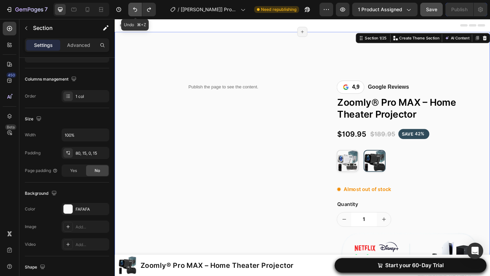
click at [136, 7] on icon "Undo/Redo" at bounding box center [135, 9] width 7 height 7
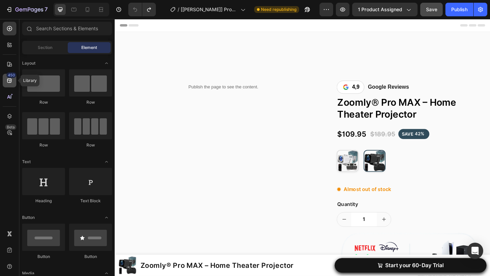
click at [11, 82] on icon at bounding box center [9, 81] width 4 height 4
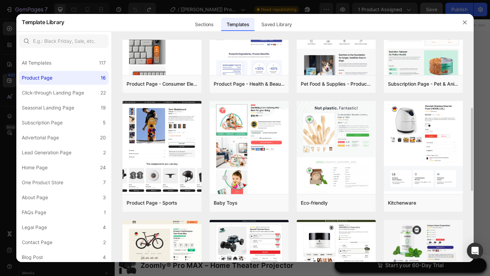
scroll to position [178, 0]
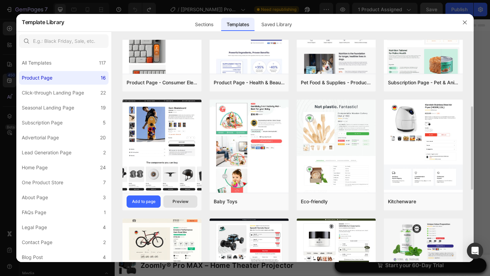
click at [178, 203] on div "Preview" at bounding box center [181, 202] width 16 height 6
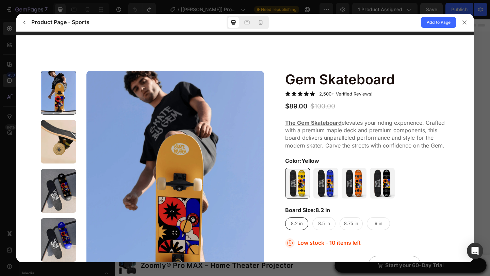
scroll to position [18, 0]
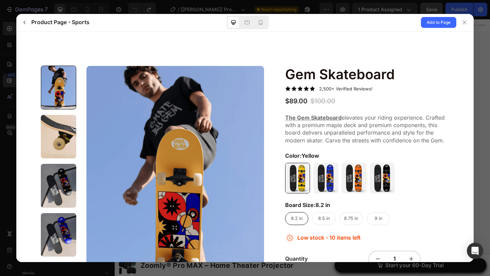
click at [60, 135] on div at bounding box center [58, 137] width 35 height 44
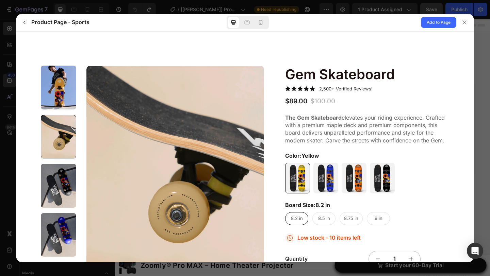
click at [67, 177] on div at bounding box center [58, 186] width 35 height 44
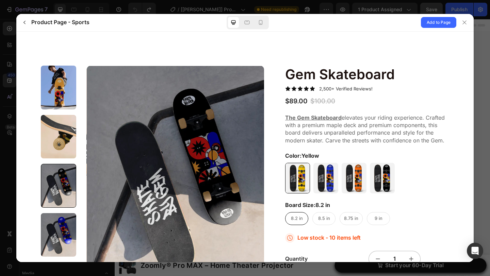
click at [63, 90] on div at bounding box center [58, 87] width 35 height 44
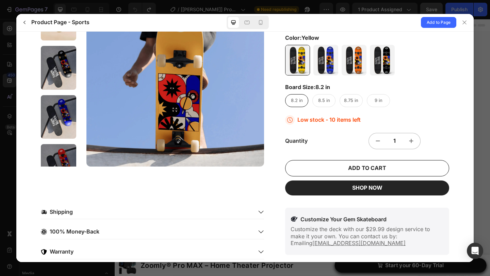
scroll to position [136, 0]
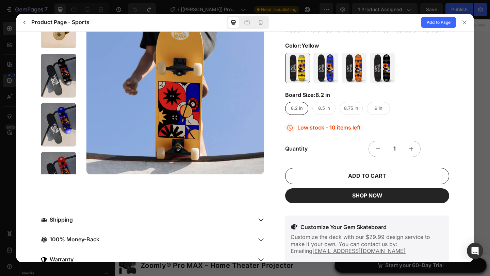
scroll to position [51, 0]
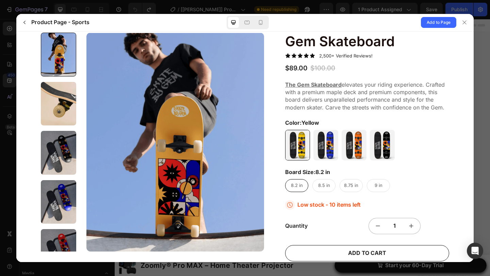
click at [62, 189] on div at bounding box center [58, 202] width 35 height 44
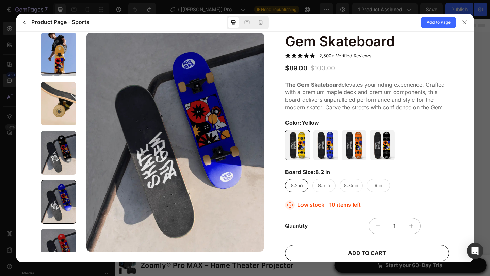
click at [61, 239] on div at bounding box center [58, 251] width 35 height 44
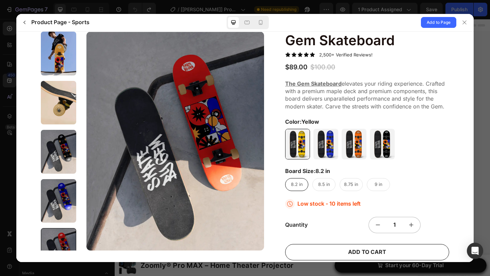
scroll to position [0, 0]
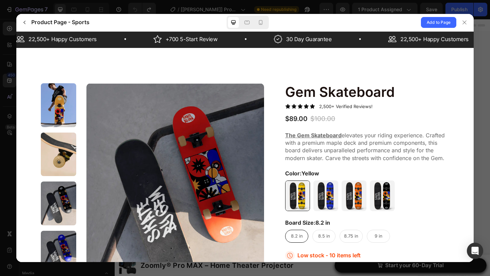
click at [59, 107] on div at bounding box center [58, 105] width 35 height 44
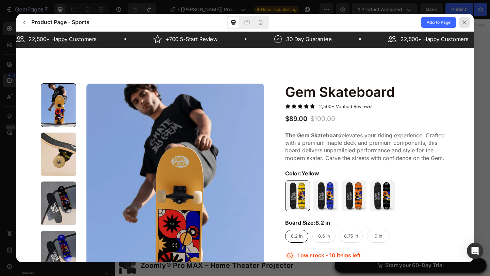
click at [466, 26] on div at bounding box center [464, 22] width 11 height 11
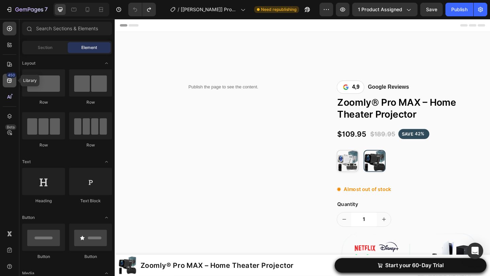
click at [9, 80] on icon at bounding box center [9, 80] width 7 height 7
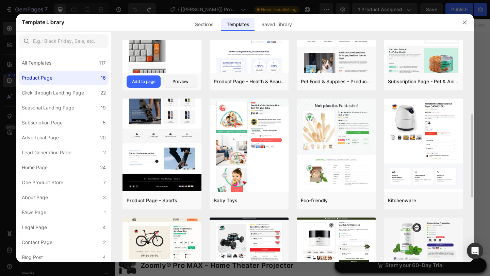
scroll to position [186, 0]
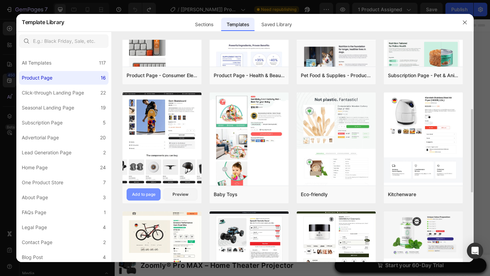
click at [150, 192] on div "Add to page" at bounding box center [143, 195] width 23 height 6
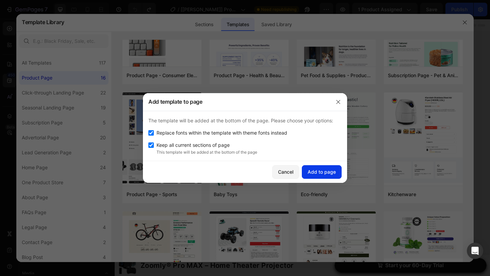
click at [329, 168] on button "Add to page" at bounding box center [322, 172] width 40 height 14
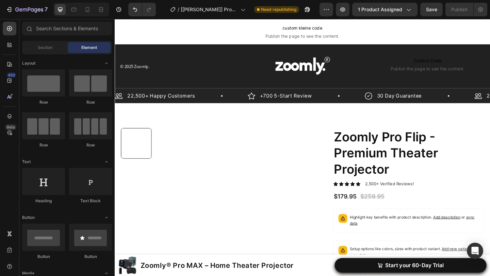
scroll to position [2018, 0]
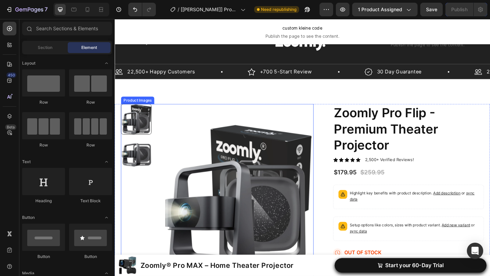
click at [285, 178] on img at bounding box center [248, 214] width 166 height 205
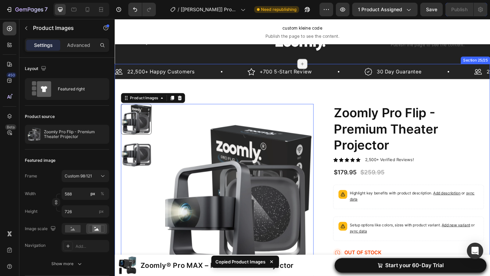
click at [331, 95] on div "22,500+ Happy Customers Item List +700 5-Start Review Item List 30 Day Guarante…" at bounding box center [319, 241] width 409 height 346
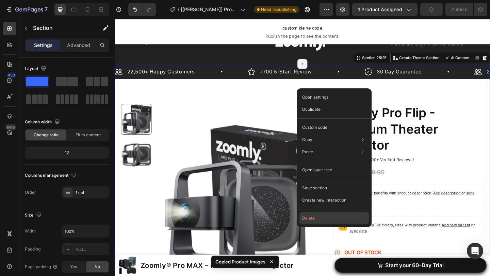
drag, startPoint x: 308, startPoint y: 222, endPoint x: 210, endPoint y: 216, distance: 97.9
click at [308, 222] on button "Delete" at bounding box center [334, 218] width 69 height 12
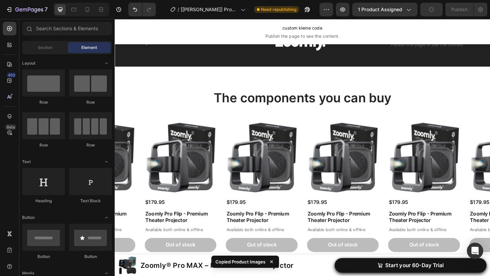
scroll to position [1993, 0]
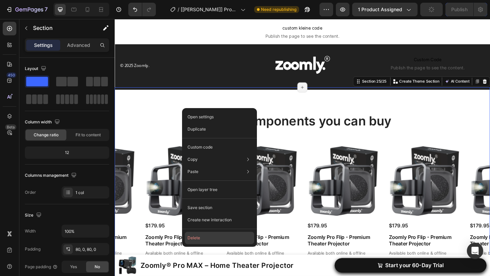
click at [201, 238] on button "Delete" at bounding box center [219, 238] width 69 height 12
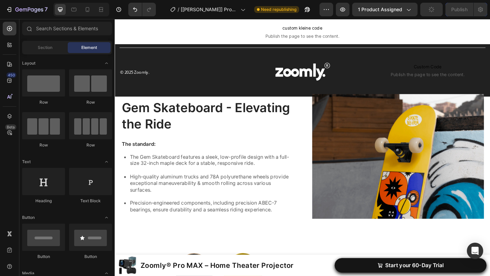
scroll to position [1977, 0]
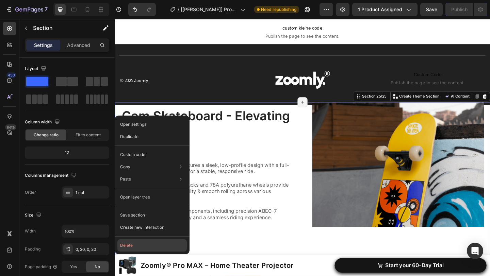
click at [146, 241] on button "Delete" at bounding box center [151, 246] width 69 height 12
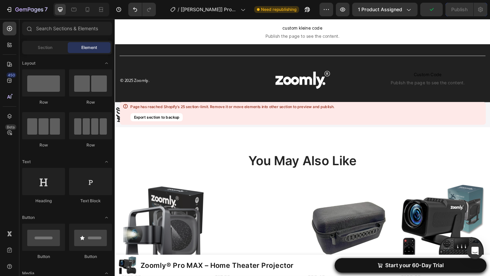
scroll to position [2007, 0]
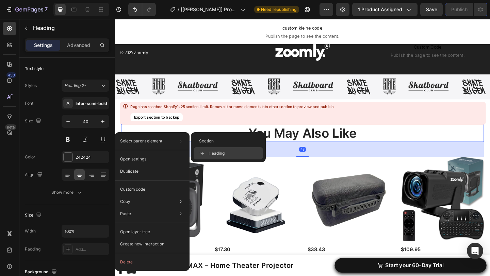
click at [138, 135] on h2 "You May Also Like" at bounding box center [319, 143] width 395 height 19
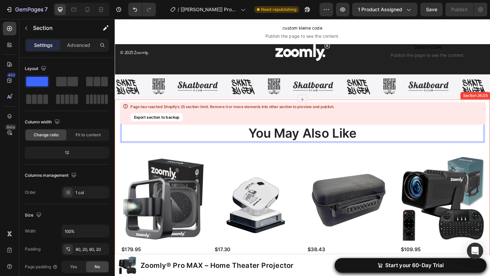
click at [118, 138] on div "You May Also Like Heading 48 Product Images $179.95 Product Price Product Price…" at bounding box center [319, 229] width 409 height 245
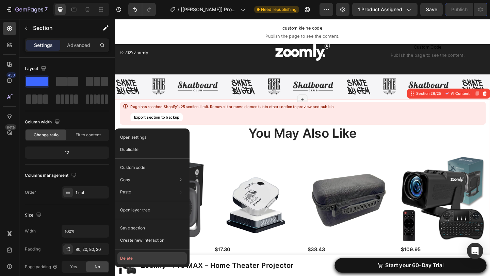
click at [131, 261] on button "Delete" at bounding box center [151, 259] width 69 height 12
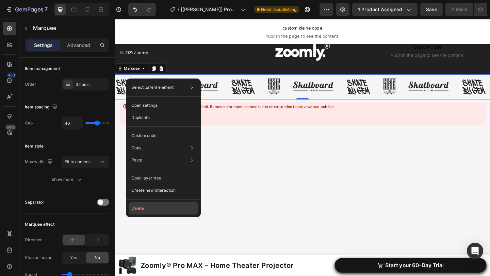
click at [145, 207] on button "Delete" at bounding box center [163, 209] width 69 height 12
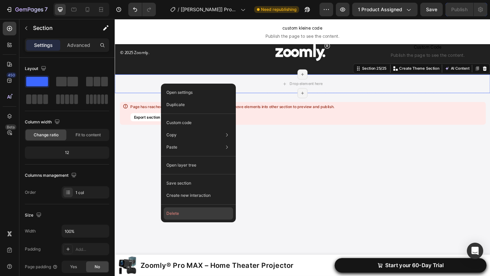
click at [181, 219] on button "Delete" at bounding box center [198, 214] width 69 height 12
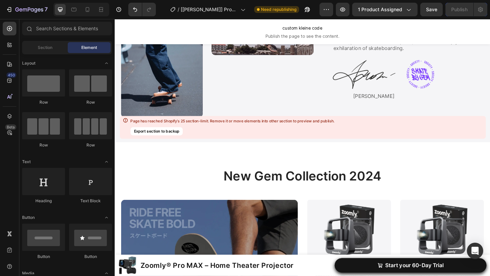
scroll to position [2158, 0]
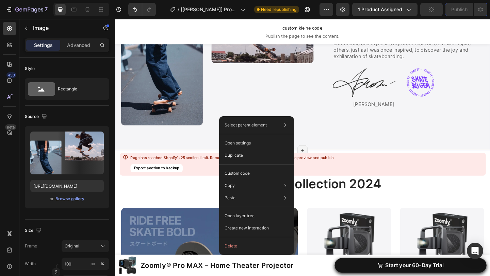
click at [201, 147] on div "Image FOUNDER STORY Text Block From Skater to Creator Heading As a lifelong ska…" at bounding box center [319, 45] width 409 height 233
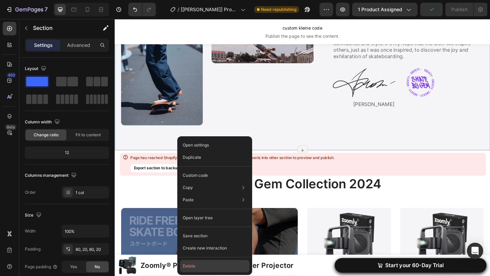
click at [201, 264] on button "Delete" at bounding box center [214, 266] width 69 height 12
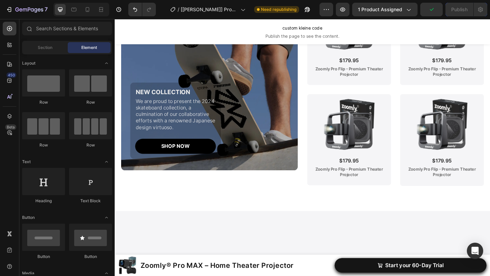
scroll to position [1924, 0]
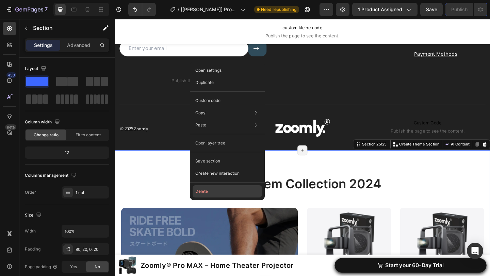
drag, startPoint x: 205, startPoint y: 193, endPoint x: 98, endPoint y: 189, distance: 106.6
click at [205, 193] on button "Delete" at bounding box center [227, 192] width 69 height 12
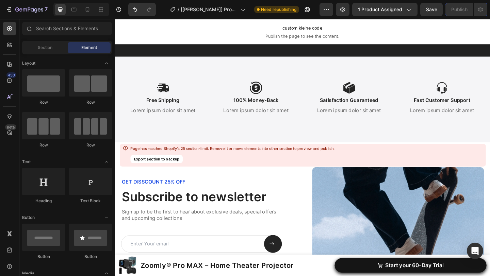
scroll to position [2031, 0]
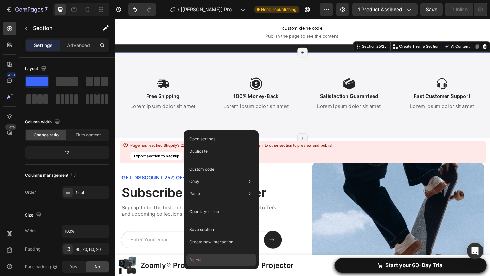
click at [199, 256] on button "Delete" at bounding box center [221, 260] width 69 height 12
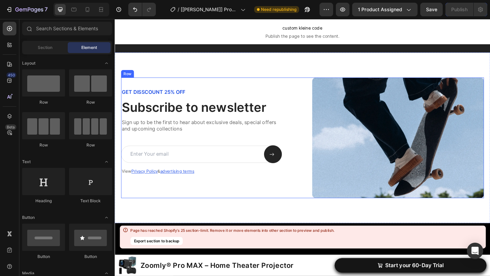
click at [252, 83] on div "GET DISSCOUNT 25% OFF Text Block Subscribe to newsletter Heading Sign up to be …" at bounding box center [215, 148] width 187 height 131
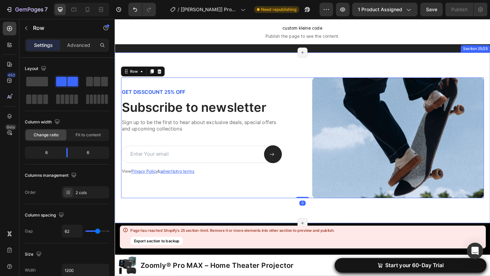
click at [252, 70] on div "GET DISSCOUNT 25% OFF Text Block Subscribe to newsletter Heading Sign up to be …" at bounding box center [319, 148] width 409 height 186
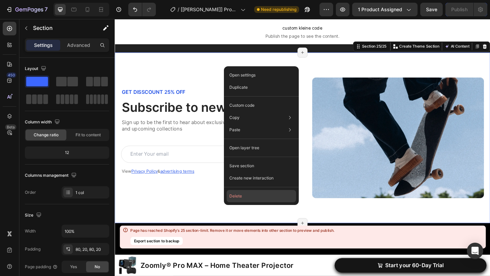
click at [242, 198] on button "Delete" at bounding box center [261, 196] width 69 height 12
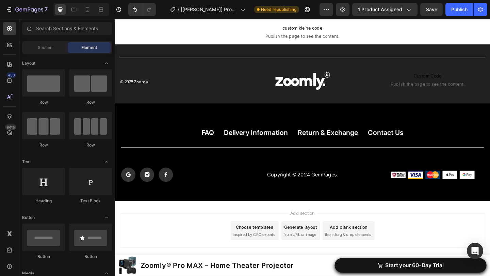
scroll to position [1975, 0]
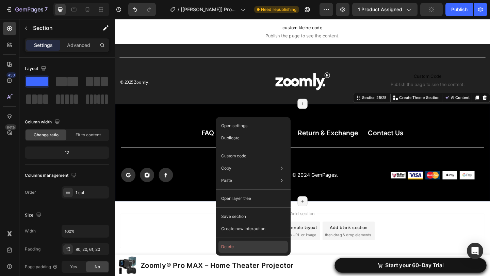
click at [236, 246] on button "Delete" at bounding box center [253, 247] width 69 height 12
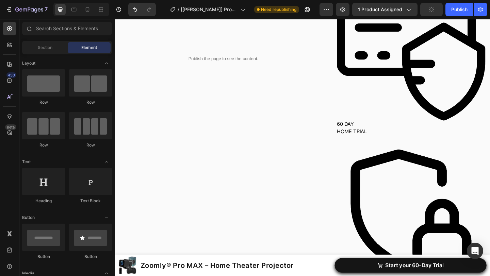
scroll to position [0, 0]
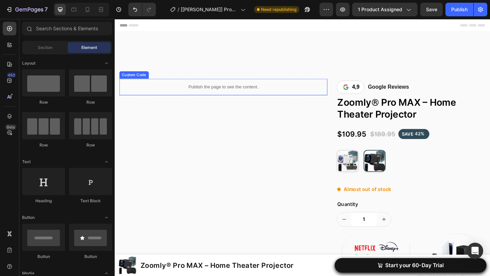
click at [238, 101] on div "Publish the page to see the content." at bounding box center [233, 93] width 226 height 18
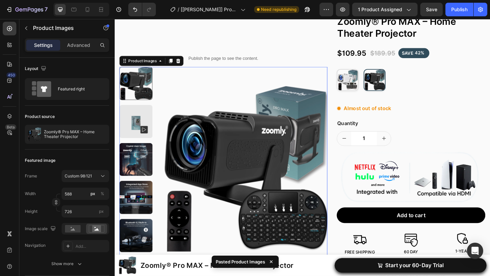
scroll to position [12, 0]
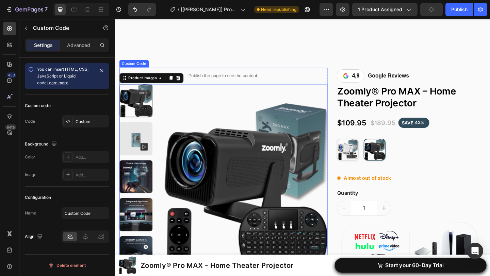
click at [259, 78] on p "Publish the page to see the content." at bounding box center [233, 80] width 226 height 7
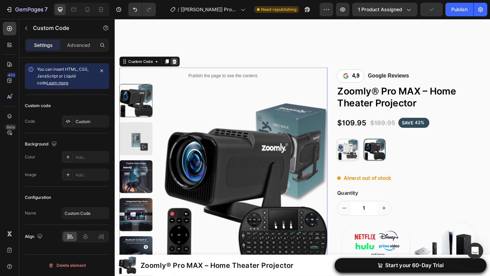
click at [182, 66] on icon at bounding box center [179, 65] width 5 height 5
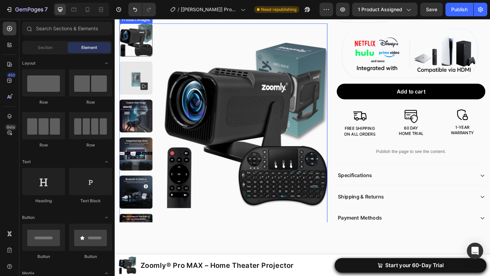
scroll to position [145, 0]
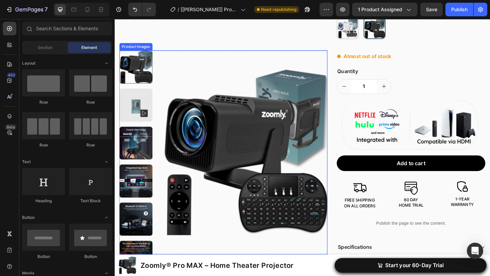
click at [140, 116] on img at bounding box center [138, 113] width 36 height 36
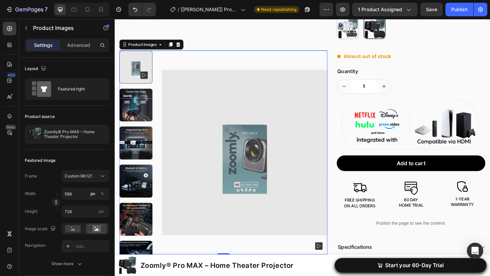
click at [140, 116] on img at bounding box center [138, 113] width 36 height 36
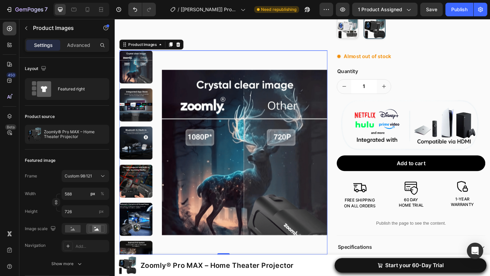
click at [140, 117] on img at bounding box center [138, 113] width 36 height 36
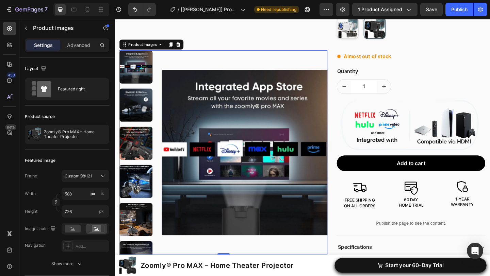
click at [140, 125] on img at bounding box center [138, 113] width 36 height 36
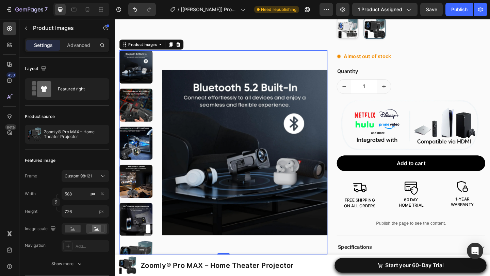
click at [140, 134] on div at bounding box center [138, 164] width 36 height 222
click at [140, 136] on img at bounding box center [138, 154] width 36 height 36
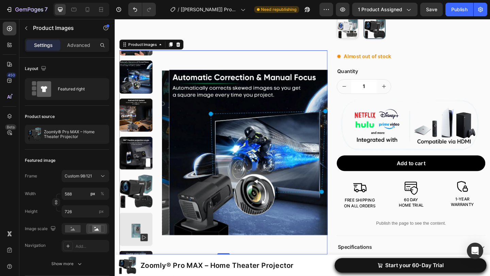
click at [140, 162] on img at bounding box center [138, 165] width 36 height 36
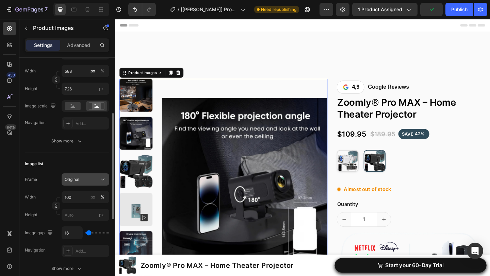
scroll to position [123, 0]
click at [137, 105] on img at bounding box center [138, 102] width 36 height 36
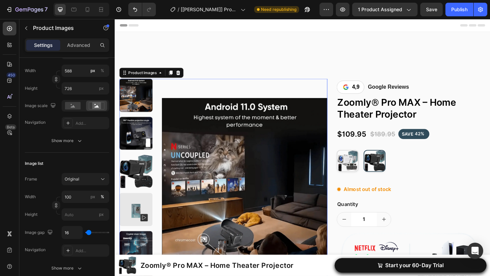
click at [137, 170] on img at bounding box center [138, 185] width 36 height 36
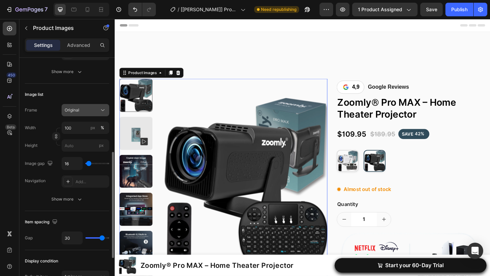
scroll to position [198, 0]
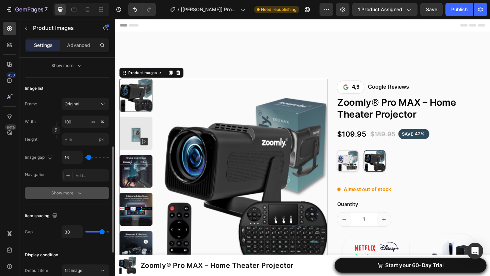
click at [71, 193] on div "Show more" at bounding box center [67, 193] width 32 height 7
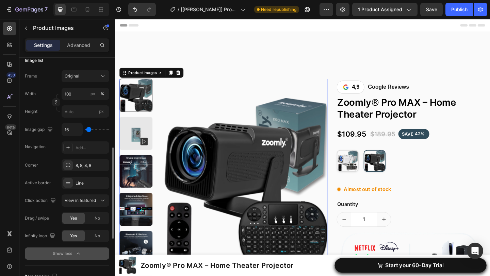
scroll to position [229, 0]
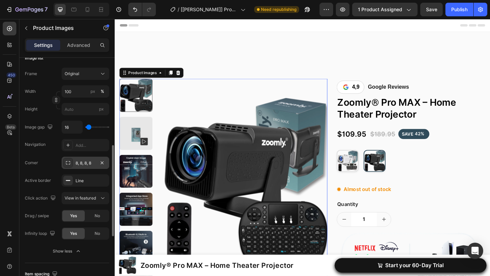
click at [81, 164] on div "8, 8, 8, 8" at bounding box center [86, 163] width 20 height 6
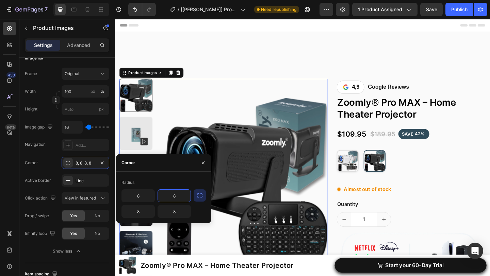
click at [172, 193] on input "8" at bounding box center [174, 196] width 33 height 12
type input "19"
click at [196, 199] on icon "button" at bounding box center [199, 195] width 7 height 7
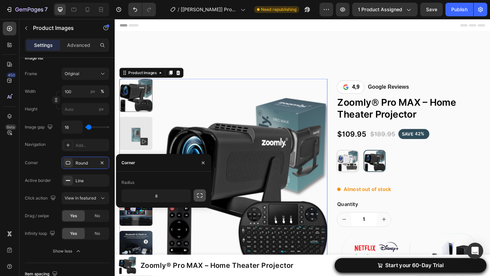
click at [199, 193] on icon "button" at bounding box center [199, 195] width 7 height 7
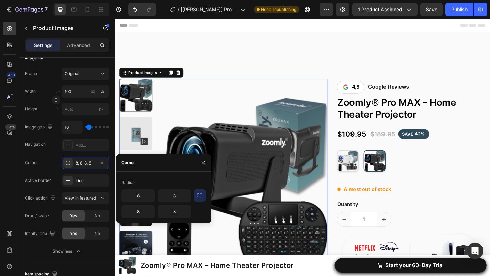
click at [197, 194] on icon "button" at bounding box center [199, 195] width 7 height 7
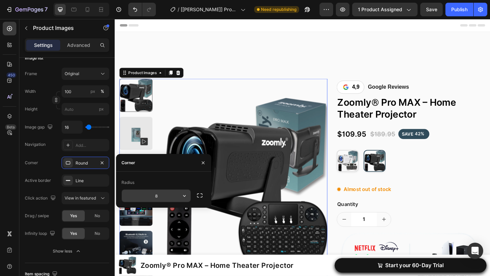
click at [172, 194] on input "8" at bounding box center [156, 196] width 69 height 12
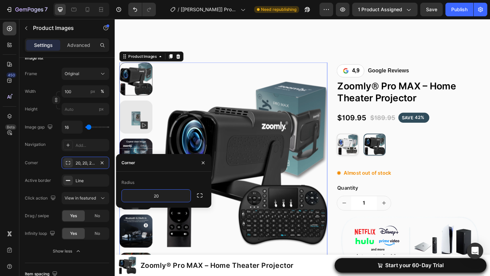
scroll to position [34, 0]
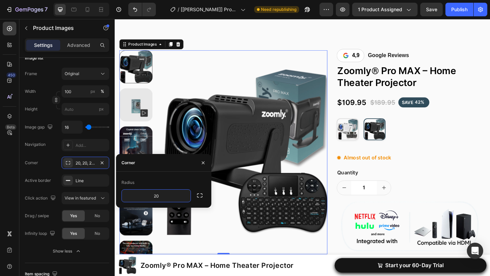
click at [142, 106] on img at bounding box center [138, 113] width 36 height 36
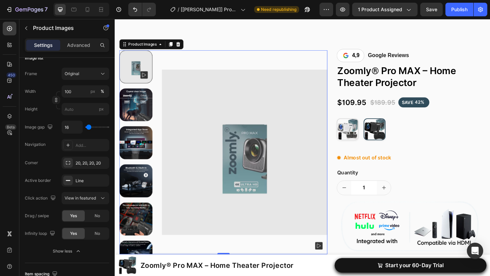
click at [140, 148] on img at bounding box center [138, 154] width 36 height 36
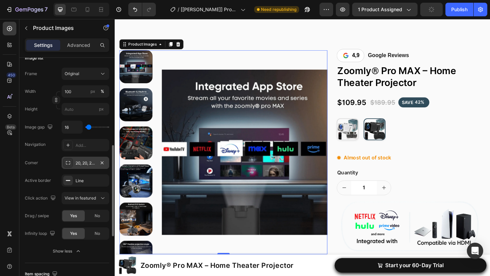
click at [93, 168] on div "20, 20, 20, 20" at bounding box center [86, 163] width 48 height 12
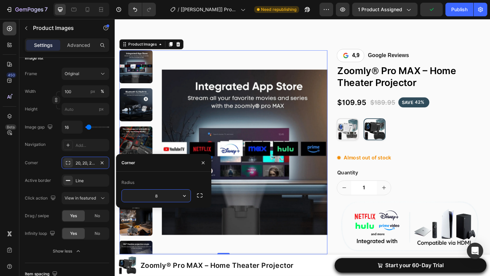
type input "8"
click at [208, 161] on button "button" at bounding box center [203, 163] width 11 height 11
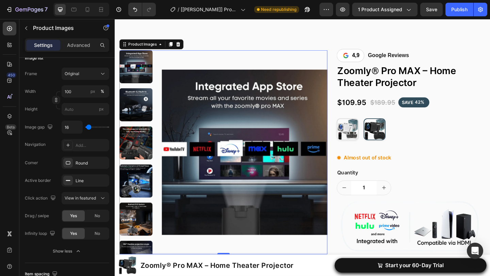
scroll to position [0, 0]
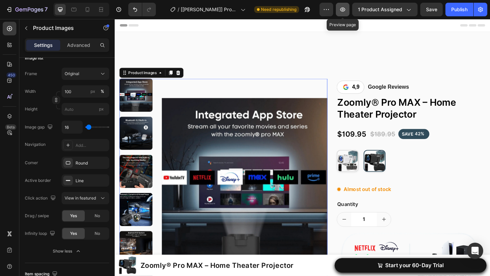
click at [345, 11] on icon "button" at bounding box center [342, 9] width 7 height 7
click at [137, 9] on icon "Undo/Redo" at bounding box center [135, 9] width 7 height 7
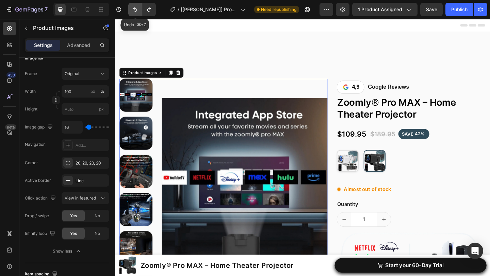
click at [137, 9] on icon "Undo/Redo" at bounding box center [135, 9] width 7 height 7
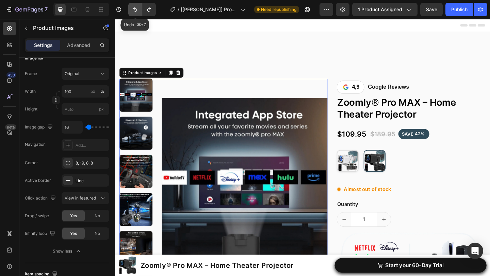
click at [137, 9] on icon "Undo/Redo" at bounding box center [135, 9] width 7 height 7
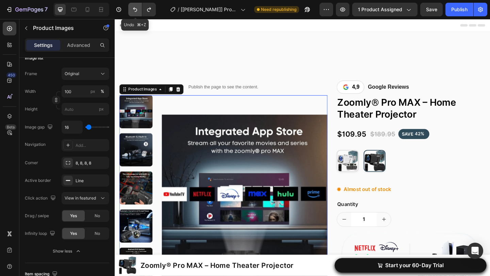
click at [137, 9] on icon "Undo/Redo" at bounding box center [135, 9] width 7 height 7
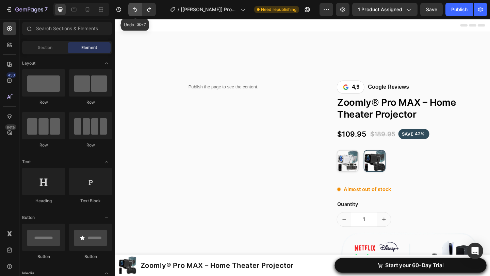
click at [137, 9] on icon "Undo/Redo" at bounding box center [135, 9] width 7 height 7
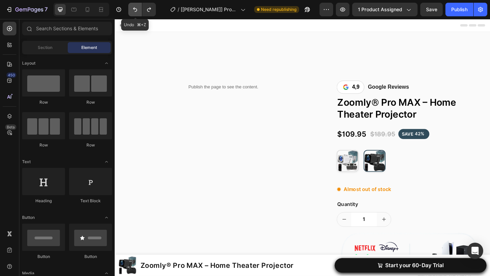
click at [137, 9] on icon "Undo/Redo" at bounding box center [135, 9] width 7 height 7
drag, startPoint x: 137, startPoint y: 9, endPoint x: 45, endPoint y: 58, distance: 104.2
click at [137, 9] on icon "Undo/Redo" at bounding box center [135, 9] width 7 height 7
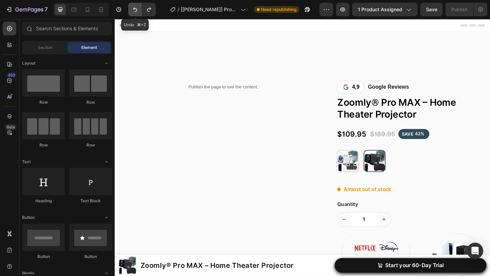
click at [137, 9] on icon "Undo/Redo" at bounding box center [135, 9] width 7 height 7
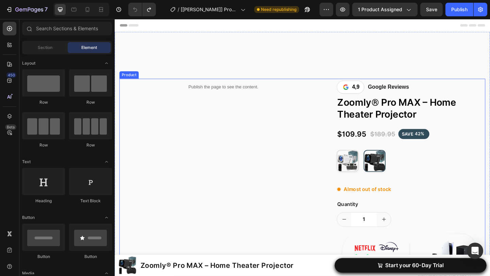
scroll to position [10, 0]
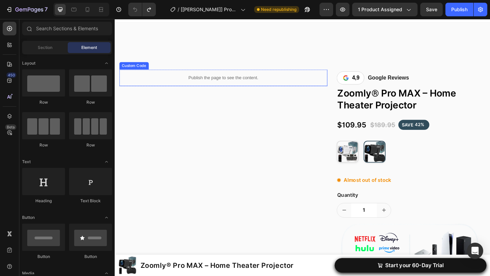
click at [213, 83] on p "Publish the page to see the content." at bounding box center [233, 82] width 226 height 7
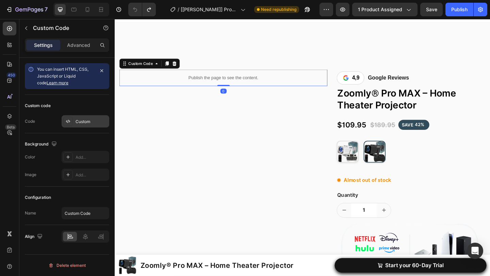
click at [88, 126] on div "Custom" at bounding box center [86, 121] width 48 height 12
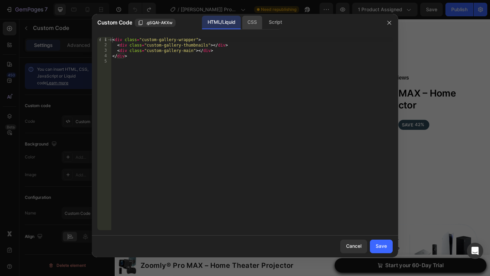
click at [263, 27] on div "CSS" at bounding box center [275, 23] width 24 height 14
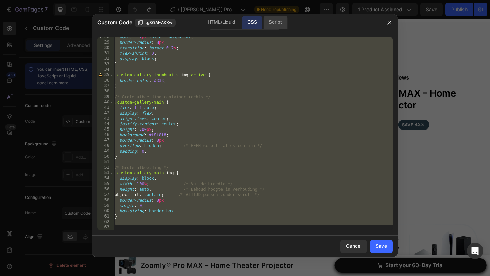
click at [279, 21] on div "Script" at bounding box center [275, 23] width 24 height 14
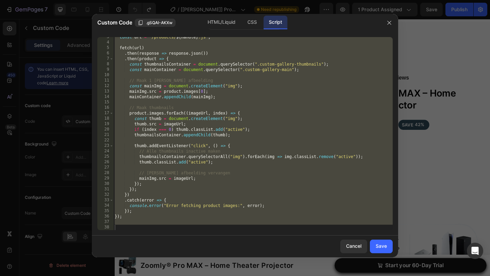
scroll to position [14, 0]
click at [168, 216] on div "const url = ` /products/ ${ handle } .js ` ; fetch ( url ) . then ( response =>…" at bounding box center [252, 136] width 279 height 204
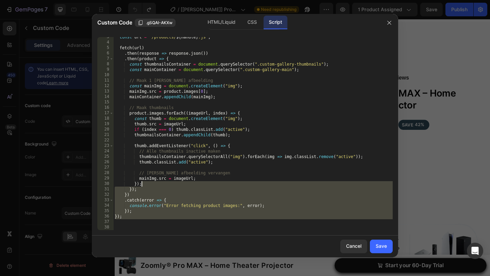
scroll to position [0, 0]
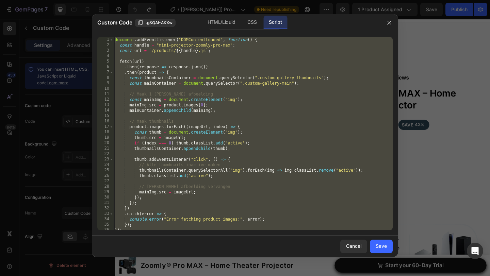
drag, startPoint x: 159, startPoint y: 221, endPoint x: 223, endPoint y: -30, distance: 258.9
click at [223, 0] on html "7 Version history / [Jeremy GemPages] Product Page Zoomly Pro MAX black 2 Need …" at bounding box center [245, 0] width 490 height 0
type textarea "document.addEventListener("DOMContentLoaded", function() { const handle = "mini…"
drag, startPoint x: 149, startPoint y: 219, endPoint x: 179, endPoint y: -12, distance: 232.7
click at [179, 0] on html "7 Version history / [Jeremy GemPages] Product Page Zoomly Pro MAX black 2 Need …" at bounding box center [245, 0] width 490 height 0
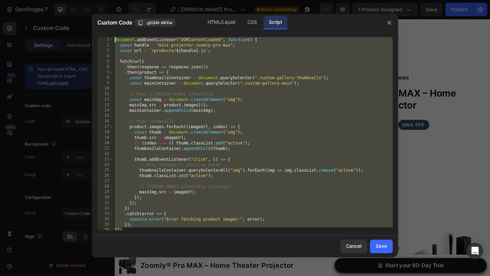
paste textarea
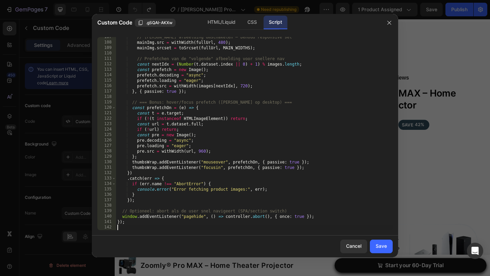
scroll to position [580, 0]
click at [384, 247] on div "Save" at bounding box center [381, 246] width 11 height 7
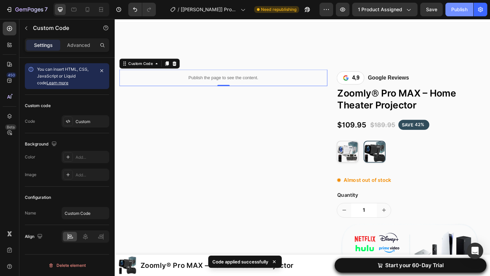
click at [458, 7] on div "Publish" at bounding box center [459, 9] width 16 height 7
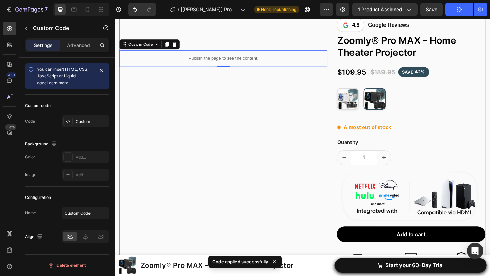
scroll to position [0, 0]
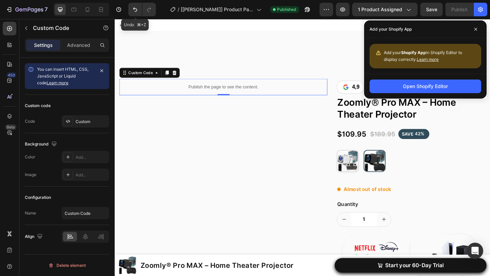
click at [135, 12] on icon "Undo/Redo" at bounding box center [135, 9] width 7 height 7
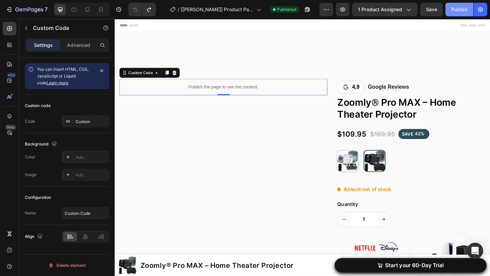
click at [467, 11] on div "Publish" at bounding box center [459, 9] width 16 height 7
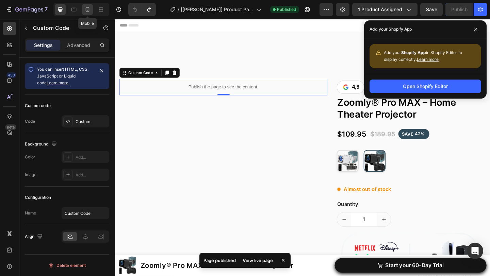
click at [85, 10] on icon at bounding box center [87, 9] width 7 height 7
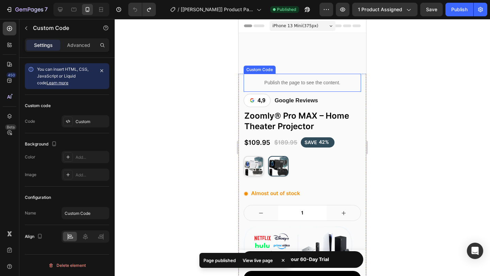
click at [274, 86] on p "Publish the page to see the content." at bounding box center [302, 82] width 117 height 7
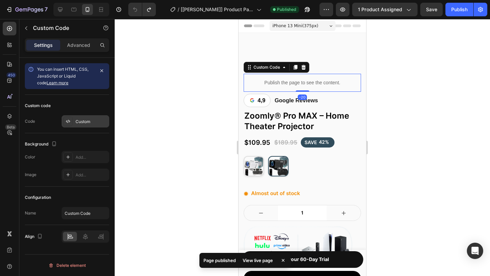
click at [96, 119] on div "Custom" at bounding box center [92, 122] width 32 height 6
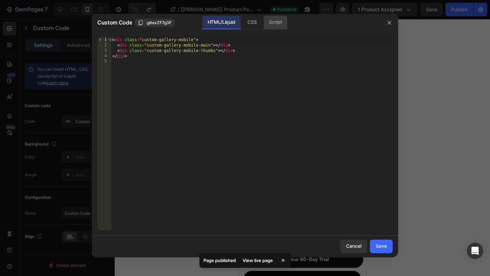
click at [270, 23] on div "Script" at bounding box center [275, 23] width 24 height 14
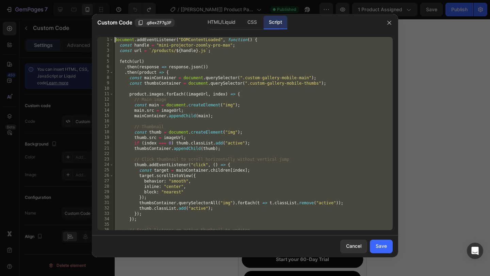
drag, startPoint x: 172, startPoint y: 224, endPoint x: 238, endPoint y: -20, distance: 253.7
click at [238, 0] on html "7 Version history / [Jeremy GemPages] Product Page Zoomly Pro MAX black 2 Publi…" at bounding box center [245, 0] width 490 height 0
type textarea "document.addEventListener("DOMContentLoaded", function() { const handle = "mini…"
click at [246, 21] on div "CSS" at bounding box center [252, 23] width 20 height 14
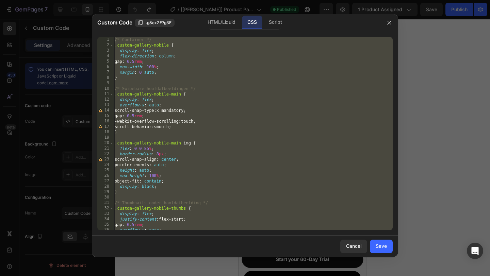
drag, startPoint x: 142, startPoint y: 219, endPoint x: 177, endPoint y: -30, distance: 251.7
click at [177, 0] on html "7 Version history / [Jeremy GemPages] Product Page Zoomly Pro MAX black 2 Publi…" at bounding box center [245, 0] width 490 height 0
type textarea "/* Container */ .custom-gallery-mobile {"
click at [280, 22] on div "Script" at bounding box center [275, 23] width 24 height 14
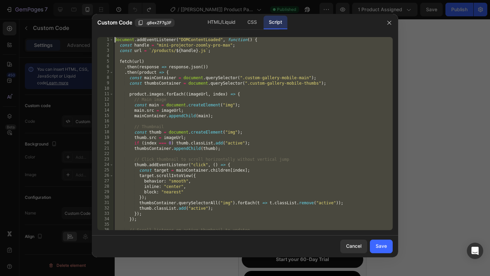
drag, startPoint x: 160, startPoint y: 224, endPoint x: 221, endPoint y: -15, distance: 247.3
click at [221, 0] on html "7 Version history / [Jeremy GemPages] Product Page Zoomly Pro MAX black 2 Publi…" at bounding box center [245, 0] width 490 height 0
type textarea "document.addEventListener("DOMContentLoaded", function() { const handle = "mini…"
paste textarea
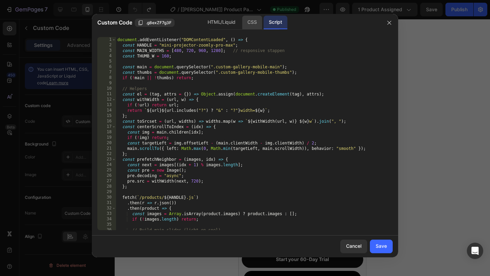
click at [252, 22] on div "CSS" at bounding box center [252, 23] width 20 height 14
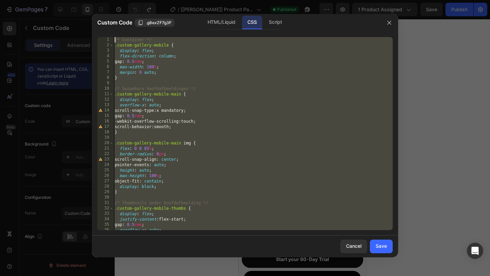
drag, startPoint x: 143, startPoint y: 221, endPoint x: 187, endPoint y: -4, distance: 228.9
click at [187, 0] on html "7 Version history / [Jeremy GemPages] Product Page Zoomly Pro MAX black 2 Publi…" at bounding box center [245, 0] width 490 height 0
type textarea "/* Container */ .custom-gallery-mobile {"
paste textarea
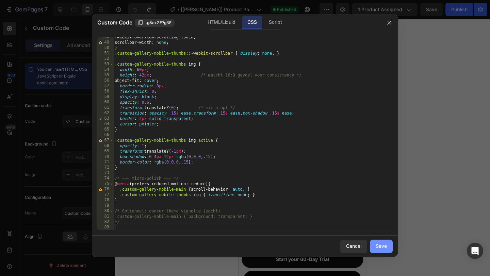
click at [380, 250] on div "Save" at bounding box center [381, 246] width 11 height 7
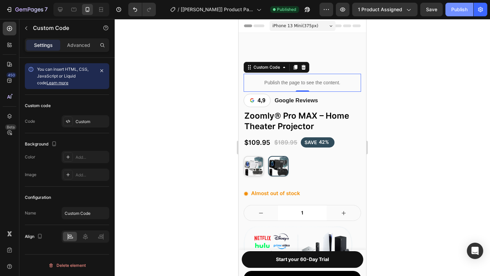
click at [456, 11] on div "Publish" at bounding box center [459, 9] width 16 height 7
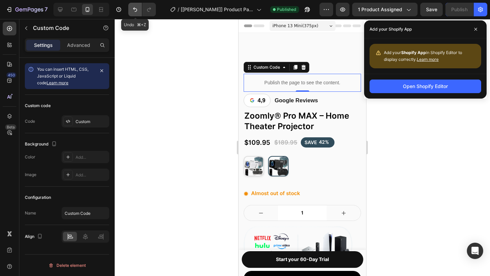
click at [136, 9] on icon "Undo/Redo" at bounding box center [135, 9] width 7 height 7
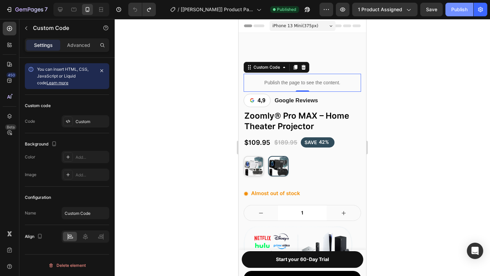
click at [467, 10] on div "Publish" at bounding box center [459, 9] width 16 height 7
click at [91, 123] on div "Custom" at bounding box center [92, 122] width 32 height 6
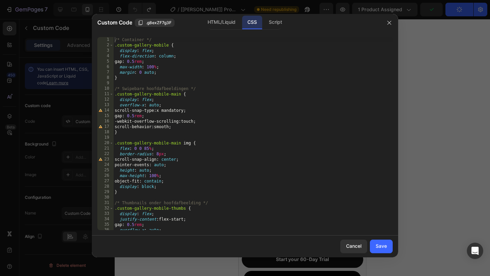
drag, startPoint x: 231, startPoint y: 23, endPoint x: 212, endPoint y: 82, distance: 62.4
click at [231, 23] on div "HTML/Liquid" at bounding box center [221, 23] width 38 height 14
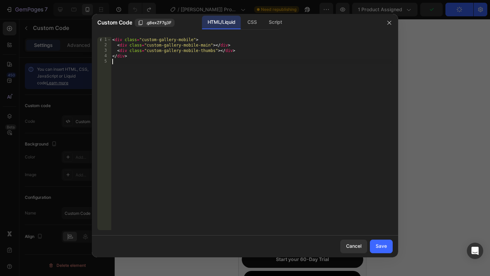
drag, startPoint x: 190, startPoint y: 115, endPoint x: 190, endPoint y: -22, distance: 137.2
click at [190, 0] on html "7 Version history / [Jeremy GemPages] Product Page Zoomly Pro MAX black 2 Need …" at bounding box center [245, 0] width 490 height 0
type textarea "<div class="custom-gallery-mobile"> <div class="custom-gallery-mobile-main"></d…"
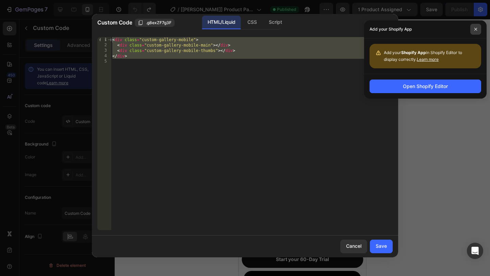
click at [474, 30] on icon at bounding box center [475, 29] width 3 height 3
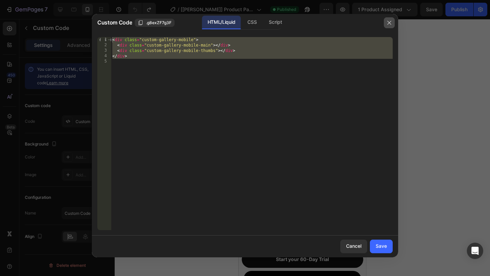
click at [390, 24] on icon "button" at bounding box center [389, 22] width 5 height 5
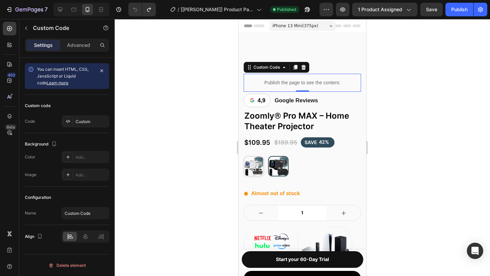
scroll to position [298, 0]
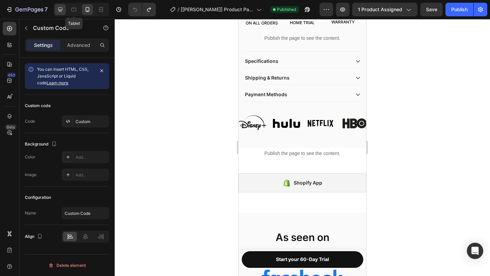
click at [62, 11] on icon at bounding box center [60, 9] width 7 height 7
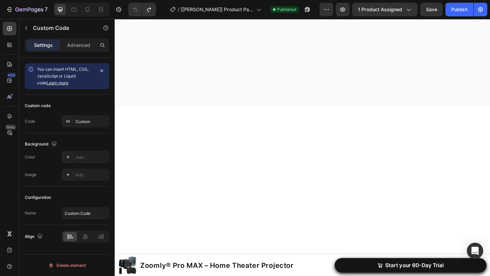
scroll to position [953, 0]
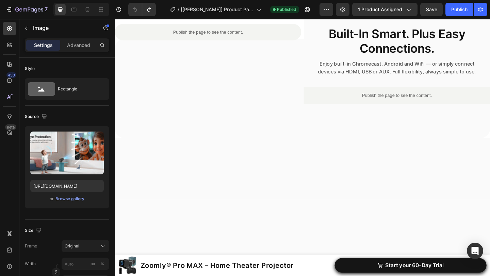
scroll to position [1163, 0]
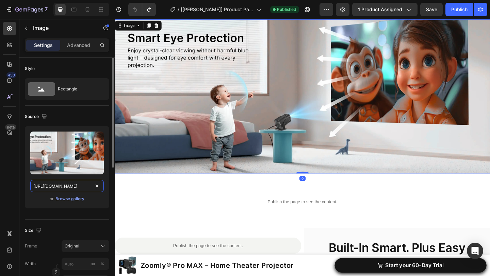
click at [83, 186] on input "[URL][DOMAIN_NAME]" at bounding box center [67, 186] width 74 height 12
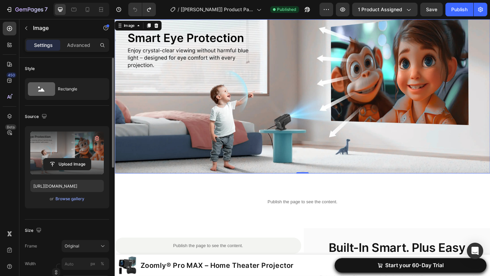
click at [77, 141] on label at bounding box center [67, 153] width 74 height 43
click at [77, 159] on input "file" at bounding box center [67, 165] width 47 height 12
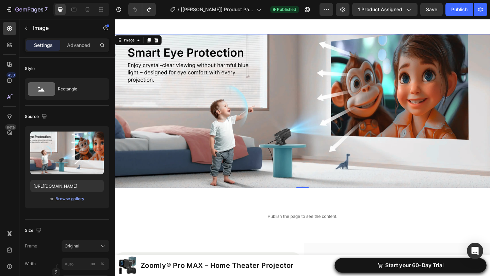
scroll to position [1141, 0]
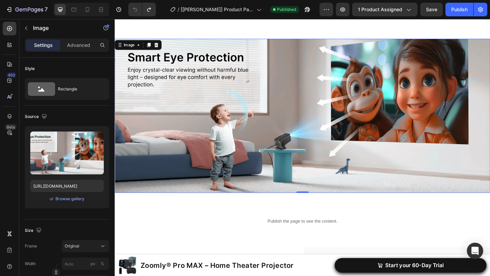
click at [316, 139] on img at bounding box center [319, 124] width 409 height 167
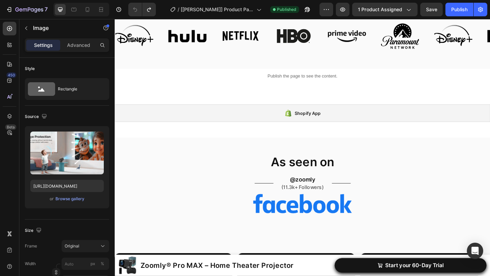
scroll to position [462, 0]
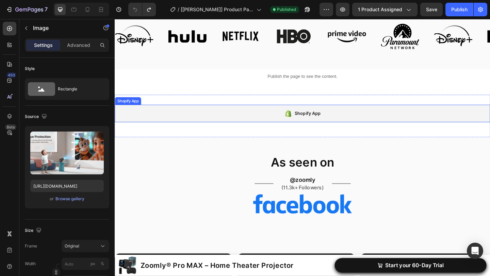
click at [282, 119] on div "Shopify App" at bounding box center [319, 121] width 409 height 19
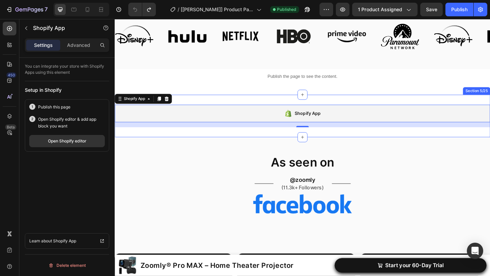
click at [267, 108] on div "Shopify App Shopify App 0 Section 5/25" at bounding box center [319, 124] width 409 height 46
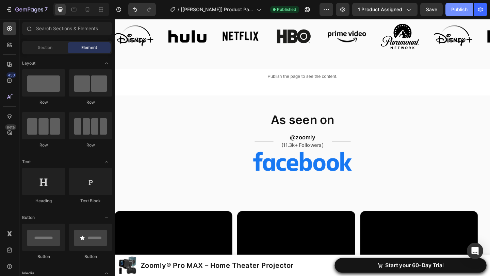
click at [458, 13] on button "Publish" at bounding box center [460, 10] width 28 height 14
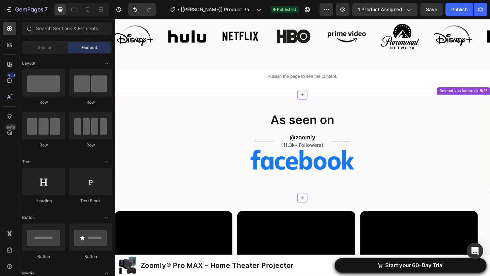
scroll to position [0, 0]
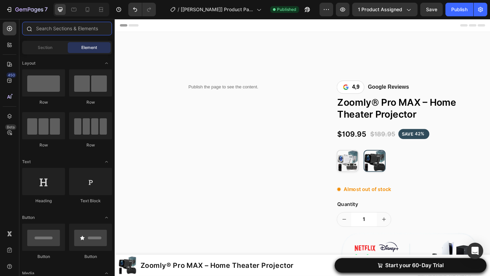
click at [57, 29] on input "text" at bounding box center [67, 29] width 90 height 14
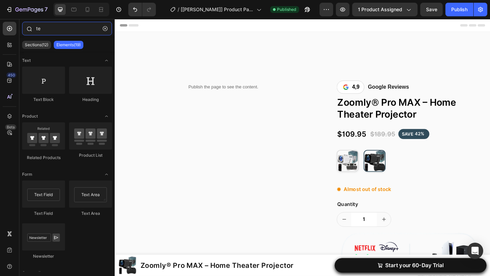
type input "t"
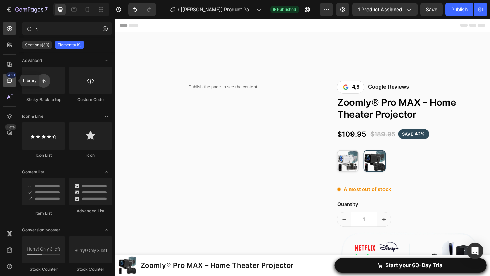
click at [10, 79] on icon at bounding box center [9, 81] width 4 height 4
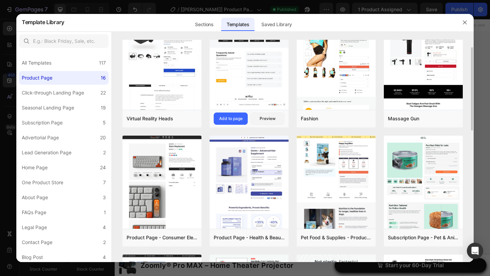
scroll to position [26, 0]
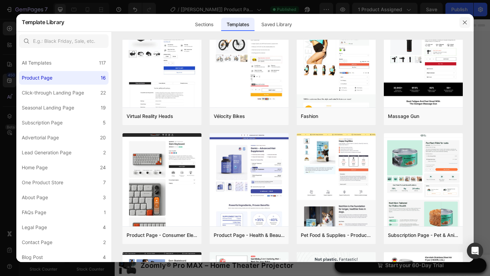
click at [468, 25] on button "button" at bounding box center [465, 22] width 11 height 11
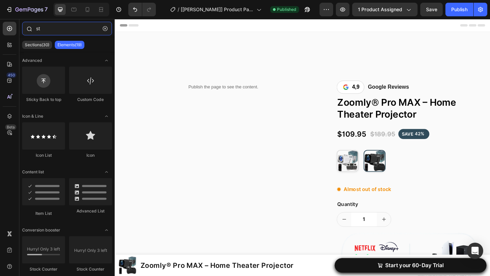
click at [55, 34] on input "st" at bounding box center [67, 29] width 90 height 14
click at [47, 43] on p "Sections(30)" at bounding box center [37, 44] width 25 height 5
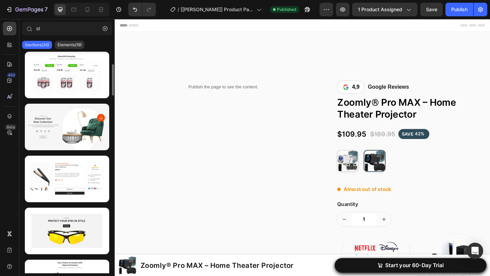
scroll to position [267, 0]
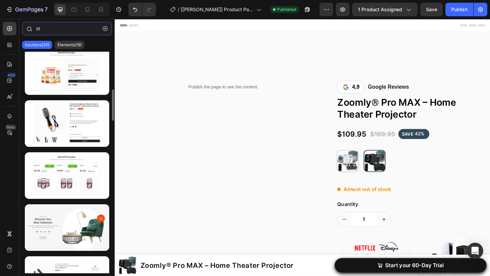
click at [59, 32] on input "st" at bounding box center [67, 29] width 90 height 14
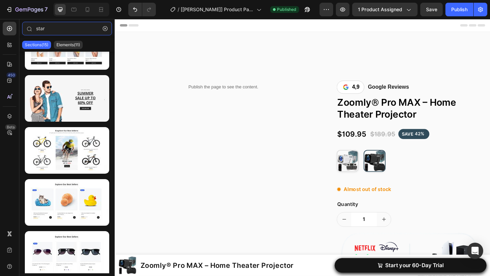
scroll to position [0, 0]
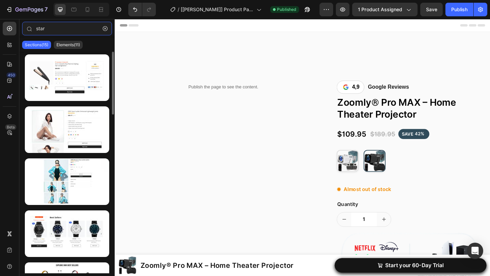
type input "star"
click at [78, 49] on div "Sections(15) Elements(11)" at bounding box center [66, 45] width 95 height 14
click at [69, 45] on p "Elements(11)" at bounding box center [68, 44] width 23 height 5
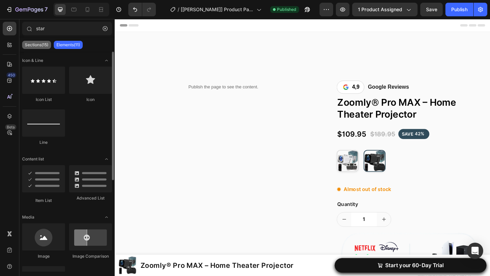
click at [41, 46] on p "Sections(15)" at bounding box center [36, 44] width 23 height 5
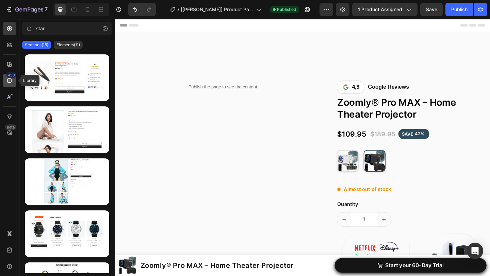
click at [11, 75] on div "450" at bounding box center [11, 75] width 10 height 5
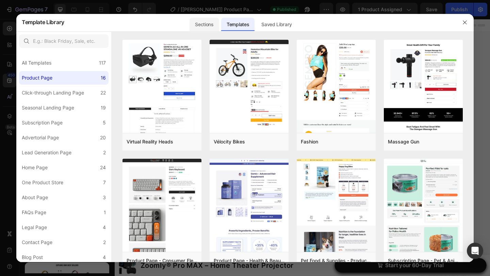
click at [205, 22] on div "Sections" at bounding box center [204, 25] width 29 height 14
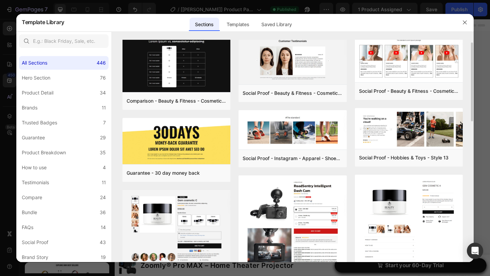
scroll to position [7, 0]
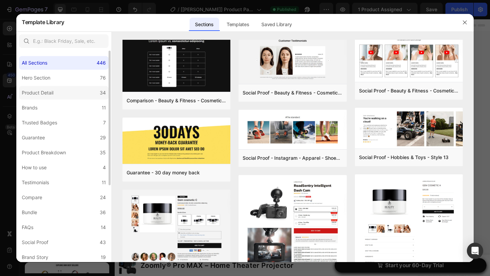
click at [82, 94] on label "Product Detail 34" at bounding box center [64, 93] width 90 height 14
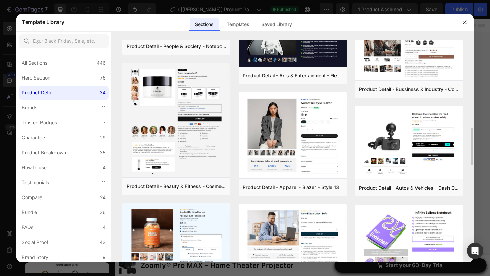
scroll to position [451, 0]
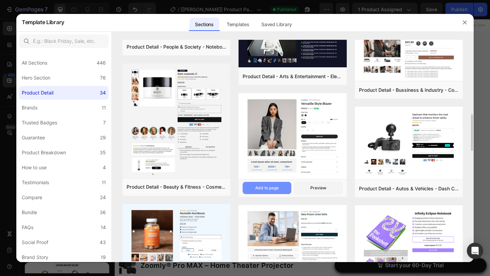
click at [281, 186] on button "Add to page" at bounding box center [267, 188] width 49 height 12
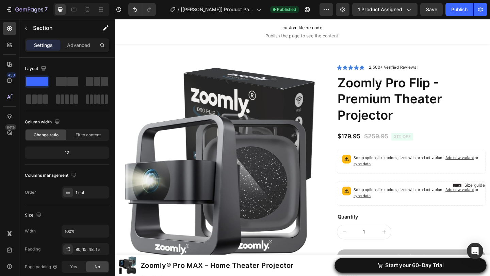
scroll to position [1947, 0]
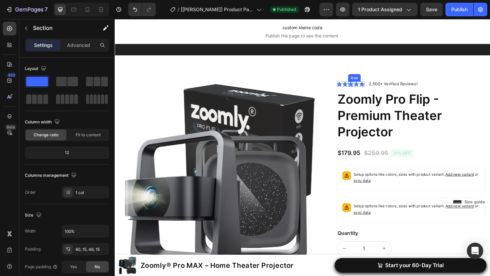
click at [370, 91] on icon at bounding box center [371, 89] width 5 height 5
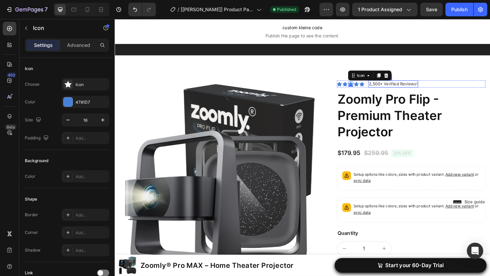
click at [403, 88] on p "2,500+ Verified Reviews!" at bounding box center [417, 89] width 53 height 7
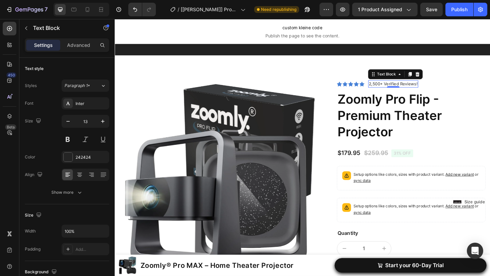
click at [397, 83] on div "Text Block" at bounding box center [420, 79] width 60 height 11
click at [398, 80] on icon at bounding box center [396, 79] width 5 height 5
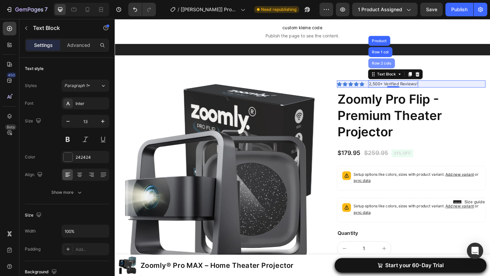
click at [399, 71] on div "Row 2 cols" at bounding box center [405, 67] width 29 height 11
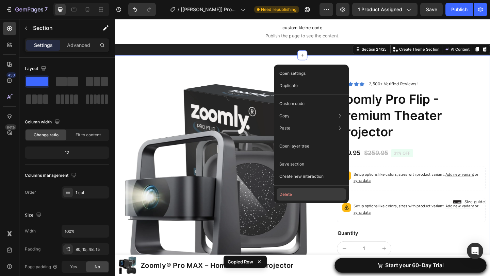
click at [295, 197] on button "Delete" at bounding box center [311, 195] width 69 height 12
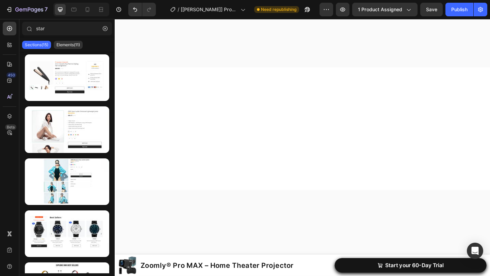
scroll to position [0, 0]
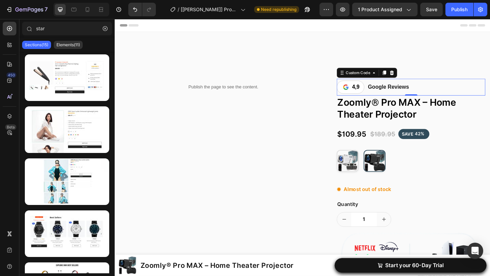
click at [456, 93] on link "4,9 Google Reviews" at bounding box center [437, 93] width 162 height 18
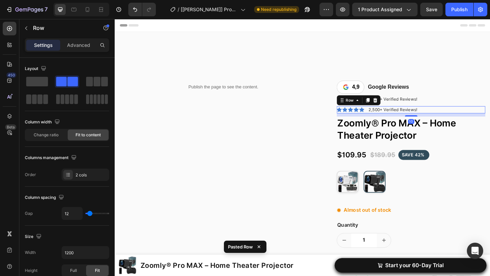
scroll to position [229, 0]
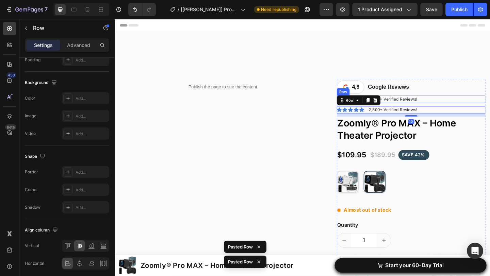
click at [453, 105] on div "Icon Icon Icon Icon Icon Icon List 2,500+ Verified Reviews! Text Block Row" at bounding box center [437, 106] width 162 height 8
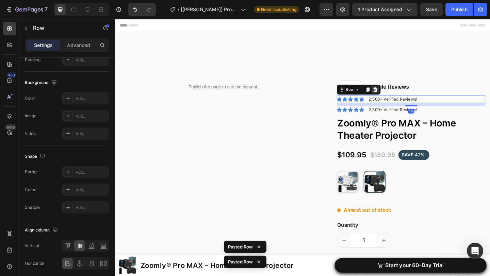
click at [397, 95] on icon at bounding box center [398, 96] width 4 height 5
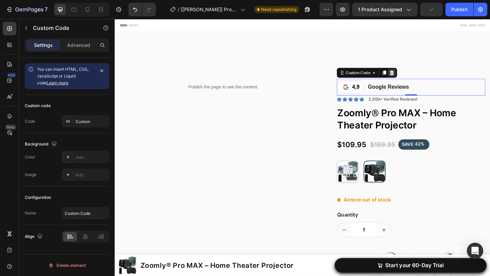
click at [417, 78] on icon at bounding box center [416, 77] width 5 height 5
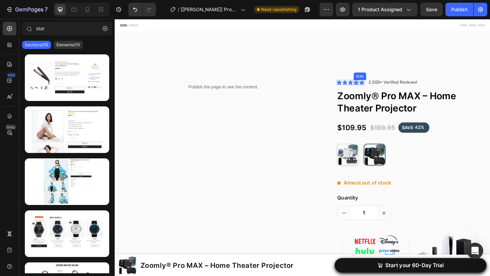
click at [375, 88] on icon at bounding box center [377, 87] width 5 height 5
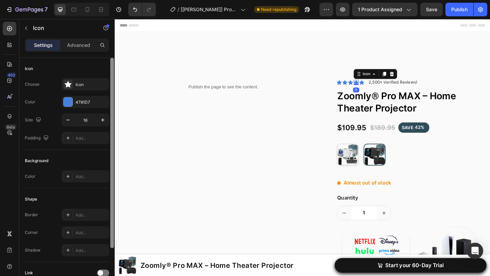
drag, startPoint x: 90, startPoint y: 103, endPoint x: 110, endPoint y: 104, distance: 20.1
click at [90, 103] on div "4781D7" at bounding box center [92, 102] width 32 height 6
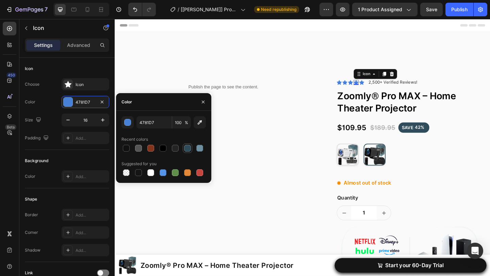
click at [186, 148] on div at bounding box center [187, 148] width 7 height 7
type input "304C5B"
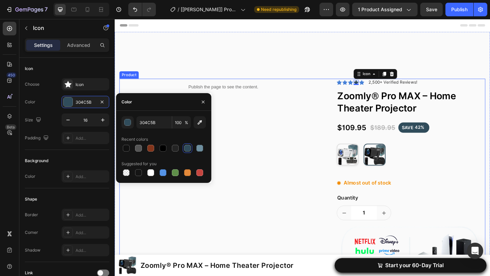
click at [335, 72] on div "Publish the page to see the content. Custom Code Row Publish the page to see th…" at bounding box center [319, 263] width 398 height 407
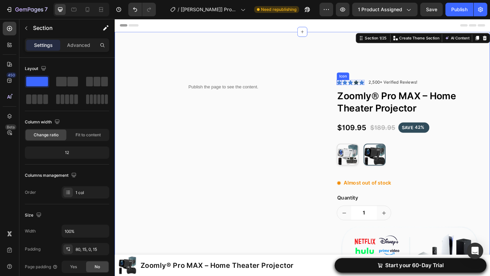
click at [359, 87] on icon at bounding box center [358, 87] width 5 height 5
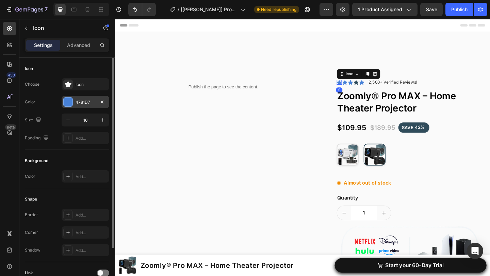
click at [91, 102] on div "4781D7" at bounding box center [86, 102] width 20 height 6
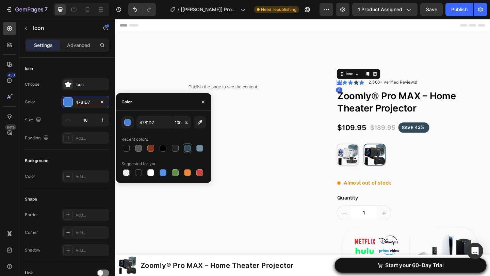
click at [188, 148] on div at bounding box center [187, 148] width 7 height 7
type input "304C5B"
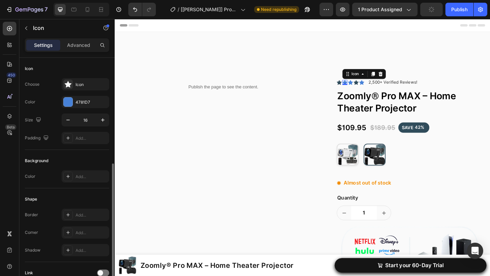
click at [366, 89] on div "Icon 0" at bounding box center [365, 87] width 5 height 5
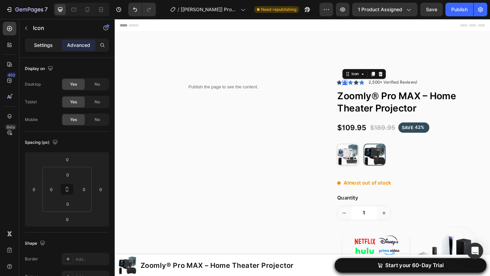
click at [47, 46] on p "Settings" at bounding box center [43, 45] width 19 height 7
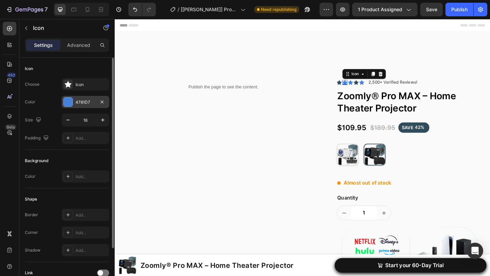
click at [85, 103] on div "4781D7" at bounding box center [86, 102] width 20 height 6
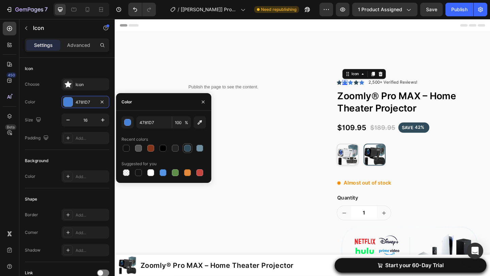
click at [188, 148] on div at bounding box center [187, 148] width 7 height 7
type input "304C5B"
click at [371, 88] on icon at bounding box center [371, 87] width 5 height 5
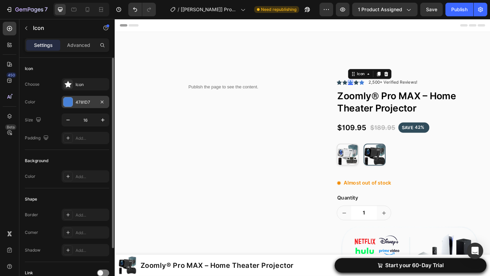
click at [91, 106] on div "4781D7" at bounding box center [86, 102] width 48 height 12
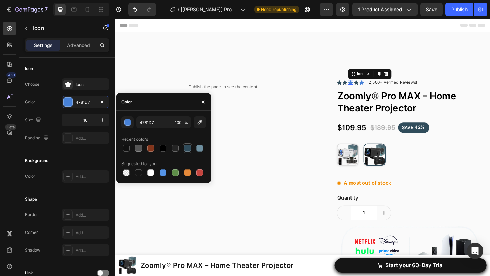
click at [187, 149] on div at bounding box center [187, 148] width 7 height 7
type input "304C5B"
click at [383, 89] on div "Icon 0" at bounding box center [383, 87] width 5 height 5
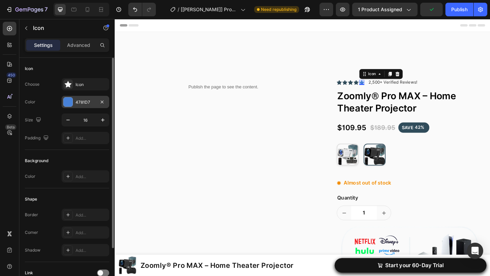
click at [68, 100] on div at bounding box center [68, 102] width 9 height 9
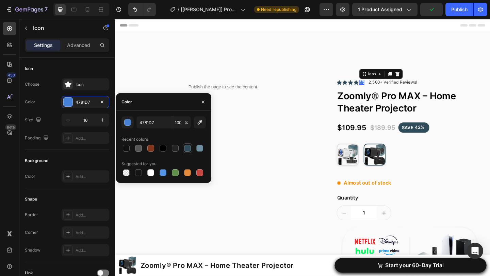
click at [188, 149] on div at bounding box center [187, 148] width 7 height 7
type input "304C5B"
click at [410, 87] on p "2,500+ Verified Reviews!" at bounding box center [417, 88] width 53 height 7
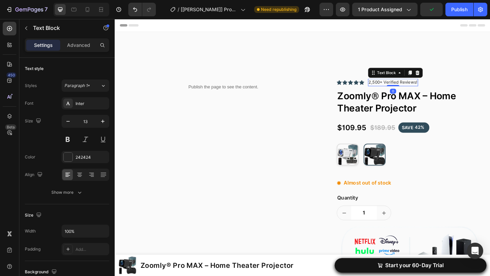
click at [410, 87] on p "2,500+ Verified Reviews!" at bounding box center [417, 88] width 53 height 7
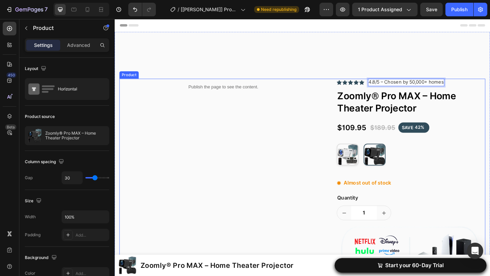
click at [313, 133] on div "Publish the page to see the content. Custom Code Row" at bounding box center [233, 273] width 226 height 378
click at [401, 89] on span "4.8/5 – Chosen by 50,000+ homes" at bounding box center [432, 88] width 82 height 6
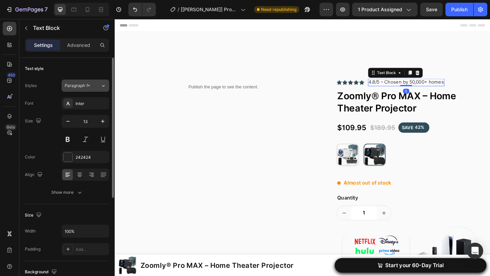
click at [92, 91] on button "Paragraph 1*" at bounding box center [86, 86] width 48 height 12
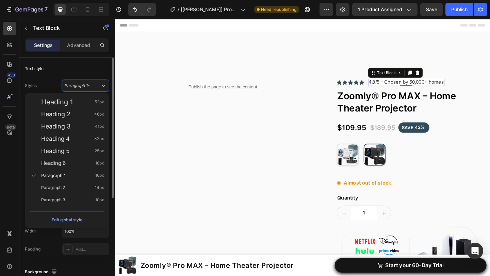
click at [52, 71] on div "Text style" at bounding box center [67, 68] width 84 height 11
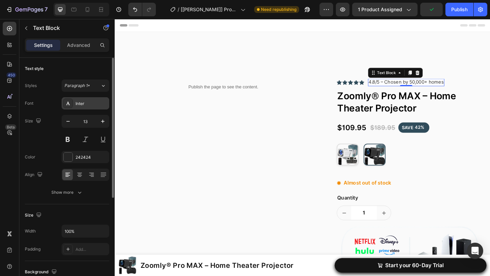
click at [95, 100] on div "Inter" at bounding box center [86, 103] width 48 height 12
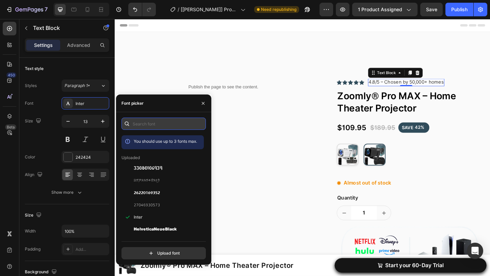
click at [154, 124] on input "text" at bounding box center [164, 124] width 84 height 12
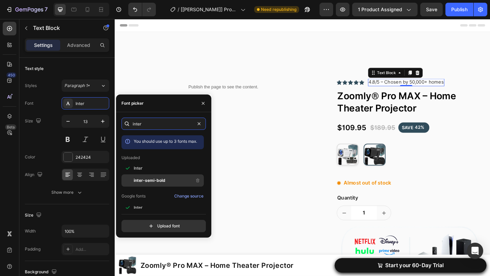
scroll to position [17, 0]
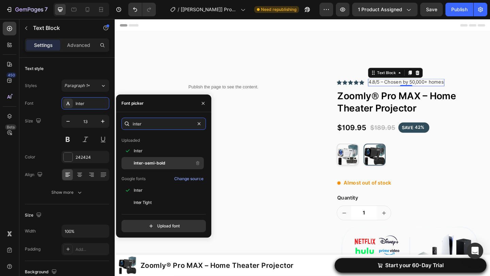
type input "inter"
click at [158, 164] on span "inter-semi-bold" at bounding box center [150, 163] width 32 height 6
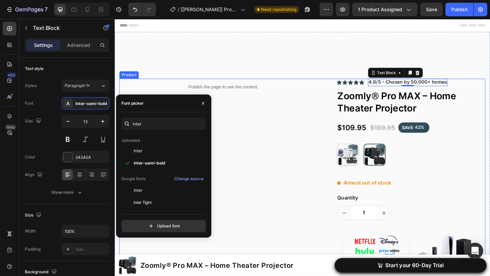
click at [304, 154] on div "Publish the page to see the content. Custom Code Row" at bounding box center [233, 273] width 226 height 378
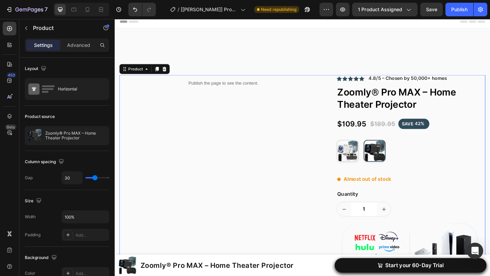
scroll to position [0, 0]
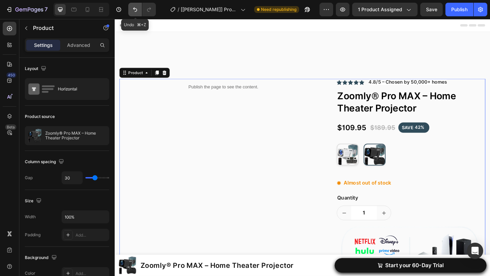
click at [133, 11] on icon "Undo/Redo" at bounding box center [135, 9] width 7 height 7
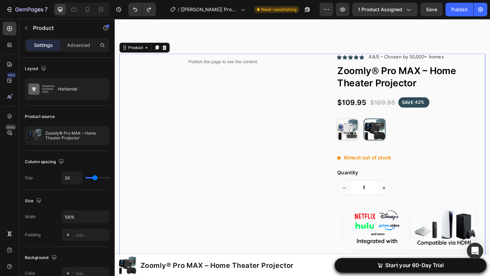
scroll to position [17, 0]
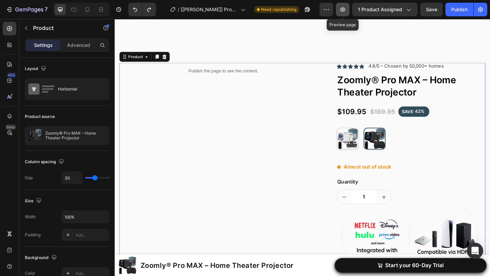
click at [346, 10] on icon "button" at bounding box center [342, 9] width 7 height 7
click at [134, 10] on icon "Undo/Redo" at bounding box center [135, 9] width 7 height 7
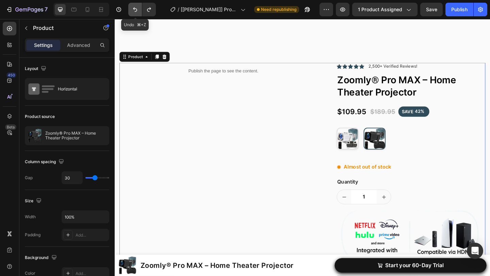
click at [134, 10] on icon "Undo/Redo" at bounding box center [135, 9] width 7 height 7
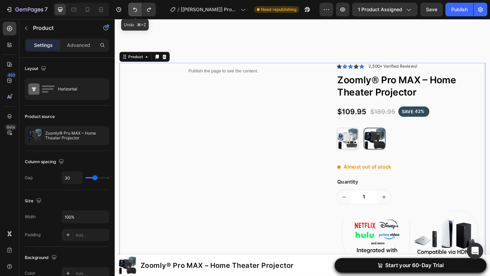
click at [134, 10] on icon "Undo/Redo" at bounding box center [135, 9] width 7 height 7
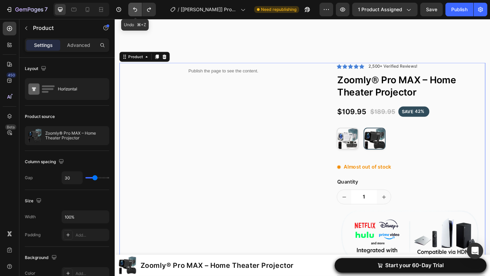
click at [134, 10] on icon "Undo/Redo" at bounding box center [135, 9] width 7 height 7
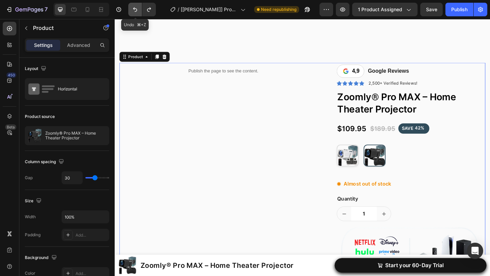
click at [134, 10] on icon "Undo/Redo" at bounding box center [135, 9] width 7 height 7
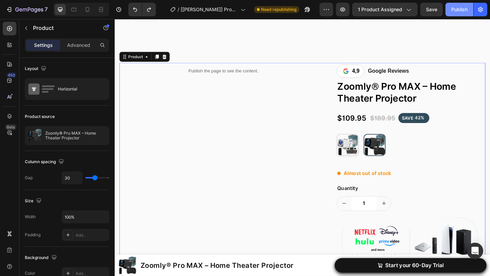
click at [463, 10] on div "Publish" at bounding box center [459, 9] width 16 height 7
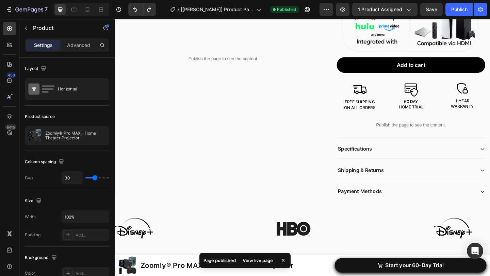
scroll to position [468, 0]
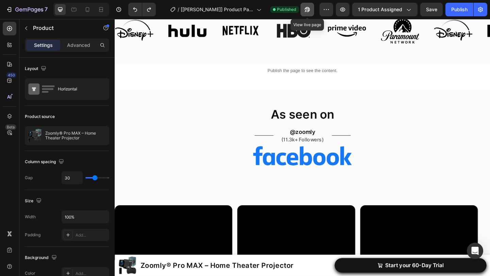
click at [307, 10] on icon "button" at bounding box center [307, 9] width 7 height 7
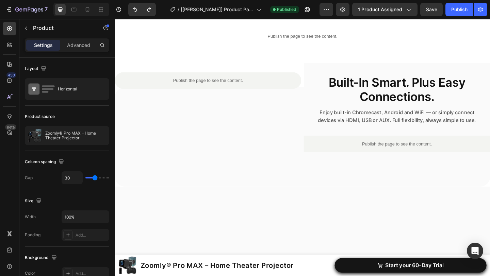
scroll to position [1130, 0]
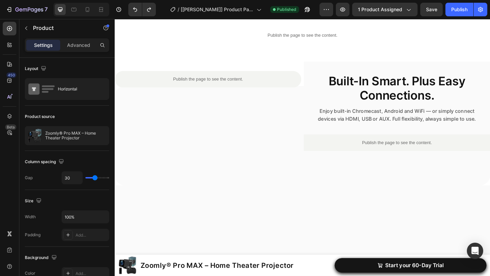
click at [194, 6] on img at bounding box center [319, 6] width 409 height 0
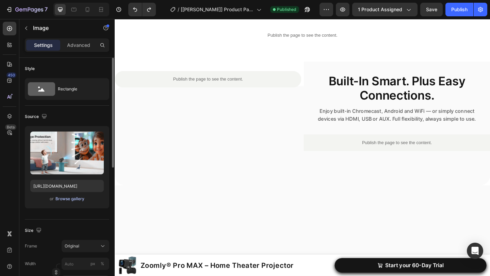
click at [70, 199] on div "Browse gallery" at bounding box center [69, 199] width 29 height 6
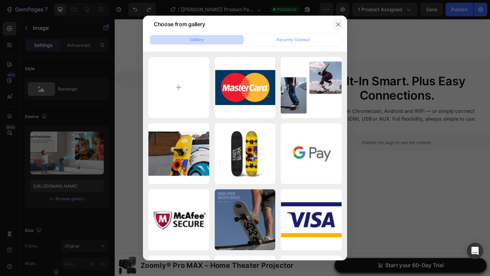
click at [338, 21] on button "button" at bounding box center [338, 24] width 11 height 11
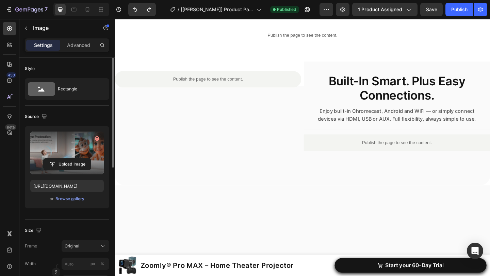
click at [69, 147] on label at bounding box center [67, 153] width 74 height 43
click at [69, 159] on input "file" at bounding box center [67, 165] width 47 height 12
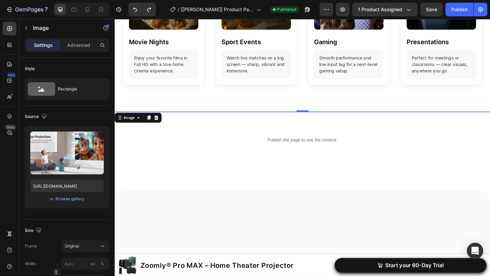
scroll to position [1014, 0]
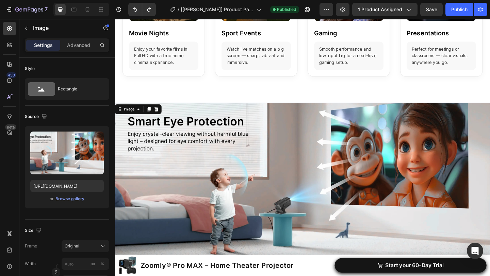
click at [269, 141] on img at bounding box center [319, 193] width 409 height 167
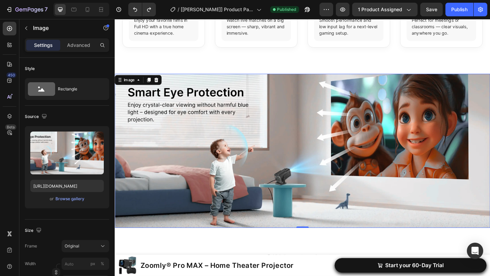
scroll to position [1068, 0]
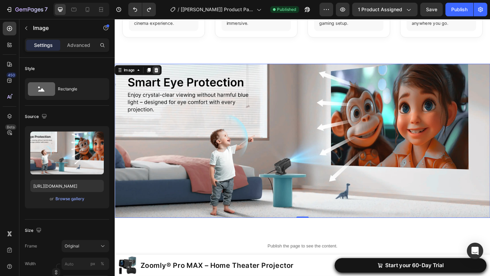
click at [159, 78] on div at bounding box center [160, 74] width 8 height 8
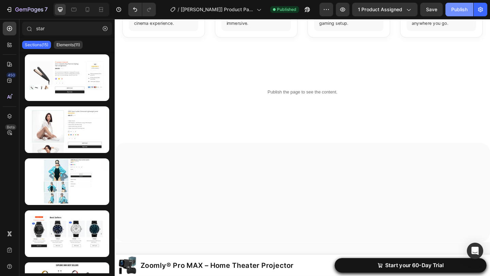
click at [459, 15] on button "Publish" at bounding box center [460, 10] width 28 height 14
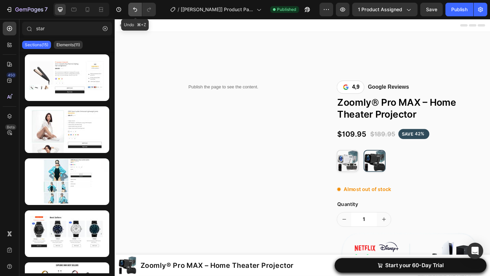
click at [134, 10] on icon "Undo/Redo" at bounding box center [135, 9] width 7 height 7
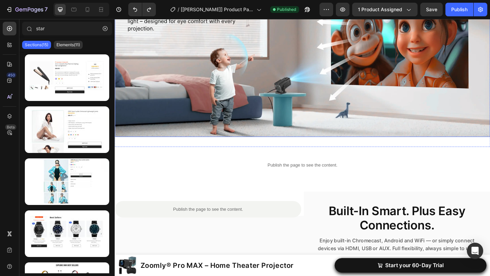
scroll to position [1083, 0]
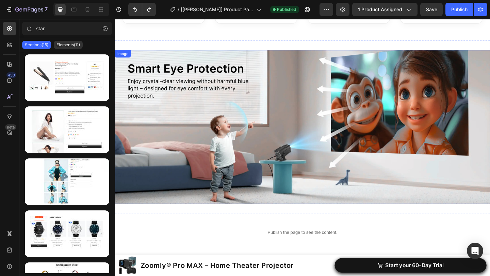
click at [146, 95] on img at bounding box center [319, 136] width 409 height 167
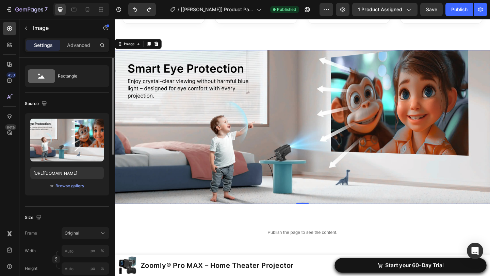
scroll to position [0, 0]
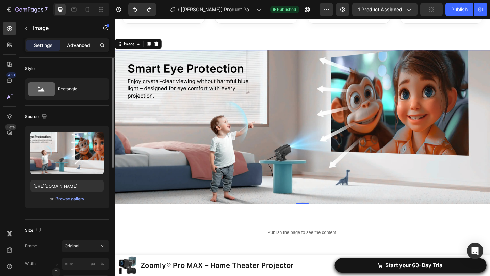
click at [77, 49] on div "Advanced" at bounding box center [79, 45] width 34 height 11
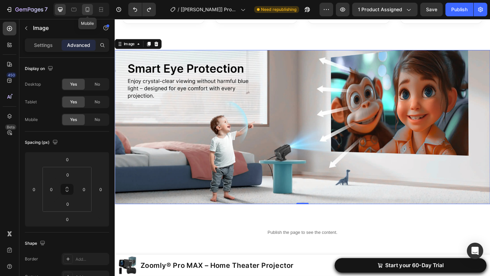
click at [92, 11] on div at bounding box center [87, 9] width 11 height 11
type input "10"
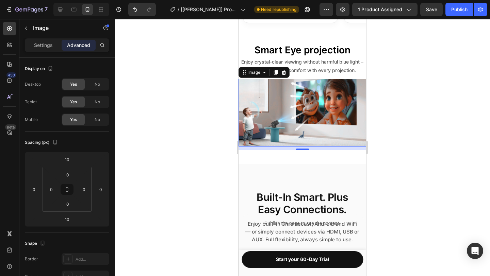
scroll to position [0, 4]
click at [62, 11] on icon at bounding box center [60, 9] width 7 height 7
type input "0"
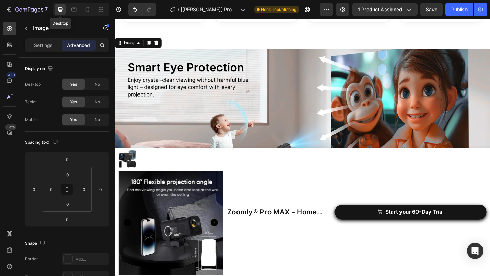
scroll to position [1093, 0]
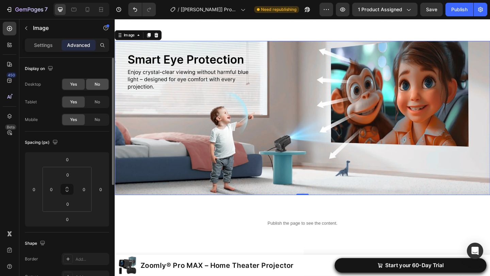
click at [93, 88] on div "No" at bounding box center [97, 84] width 22 height 11
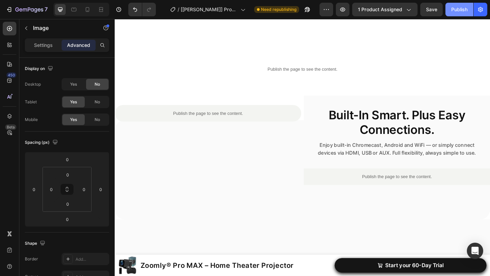
click at [463, 13] on div "Publish" at bounding box center [459, 9] width 16 height 7
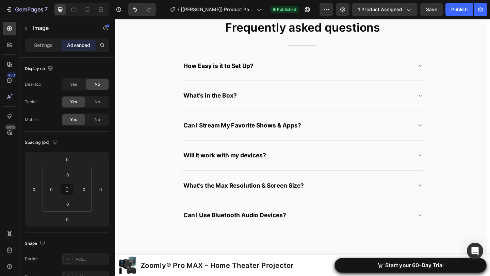
scroll to position [1026, 0]
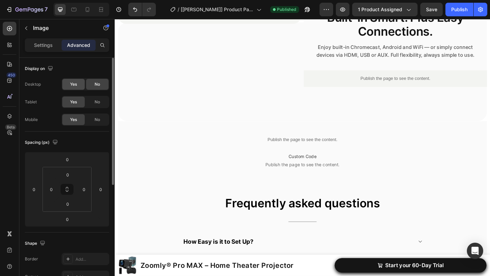
click at [73, 86] on span "Yes" at bounding box center [73, 84] width 7 height 6
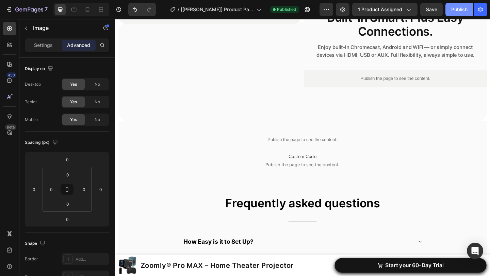
click at [457, 8] on div "Publish" at bounding box center [459, 9] width 16 height 7
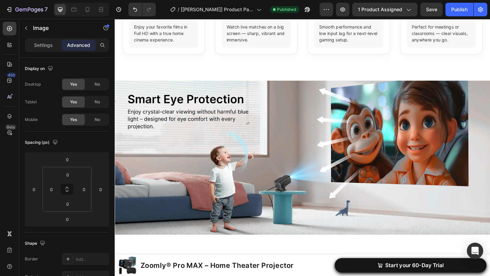
scroll to position [1081, 0]
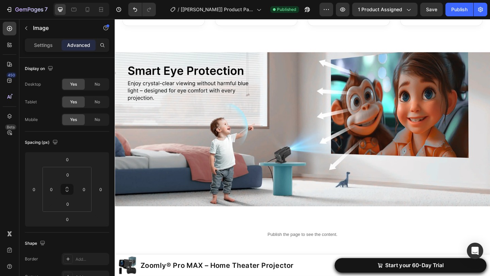
click at [211, 99] on img at bounding box center [319, 138] width 409 height 167
click at [156, 93] on img at bounding box center [319, 138] width 409 height 167
click at [97, 87] on span "No" at bounding box center [97, 84] width 5 height 6
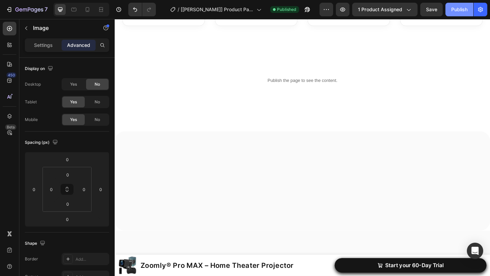
click at [450, 13] on button "Publish" at bounding box center [460, 10] width 28 height 14
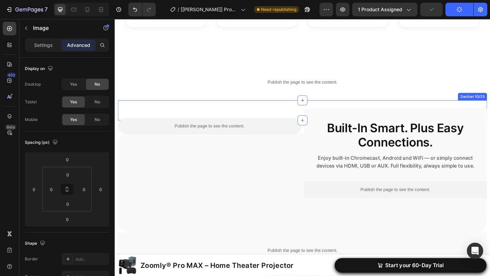
scroll to position [1070, 0]
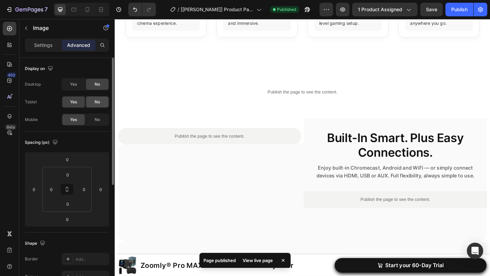
click at [99, 102] on span "No" at bounding box center [97, 102] width 5 height 6
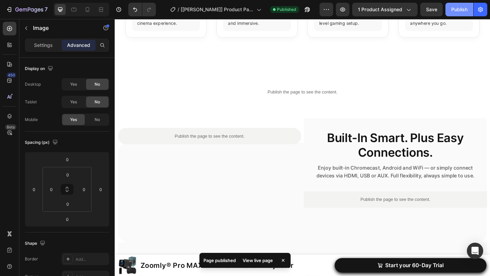
click at [458, 12] on div "Publish" at bounding box center [459, 9] width 16 height 7
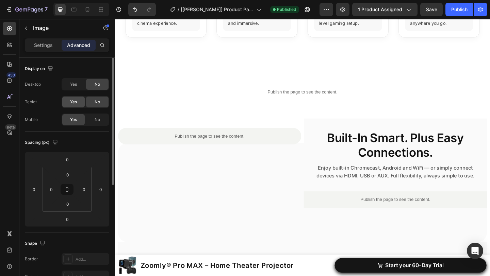
click at [77, 84] on span "Yes" at bounding box center [73, 84] width 7 height 6
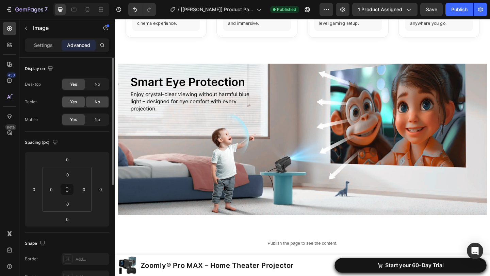
click at [77, 100] on div "Yes" at bounding box center [73, 102] width 22 height 11
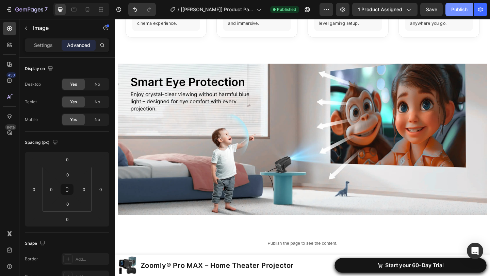
click at [459, 10] on div "Publish" at bounding box center [459, 9] width 16 height 7
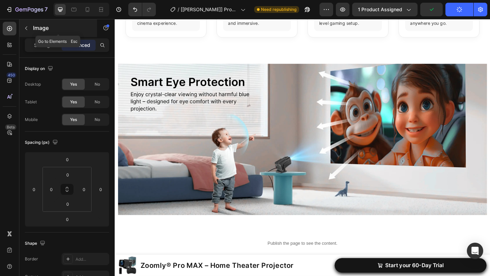
click at [27, 29] on icon "button" at bounding box center [25, 28] width 5 height 5
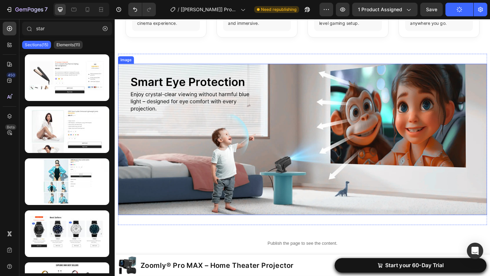
click at [191, 113] on img at bounding box center [319, 150] width 402 height 165
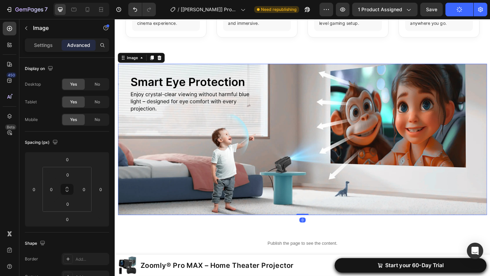
click at [50, 46] on p "Settings" at bounding box center [43, 45] width 19 height 7
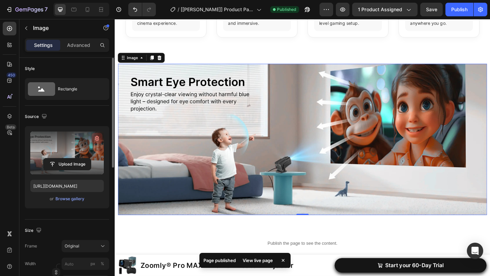
click at [97, 139] on icon "button" at bounding box center [97, 138] width 7 height 7
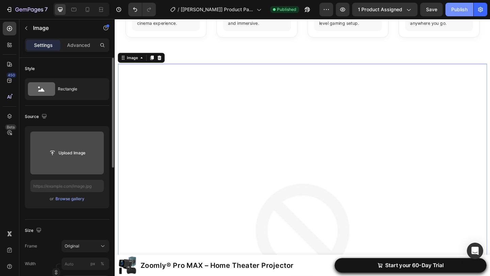
click at [460, 9] on div "Publish" at bounding box center [459, 9] width 16 height 7
click at [79, 47] on p "Advanced" at bounding box center [78, 45] width 23 height 7
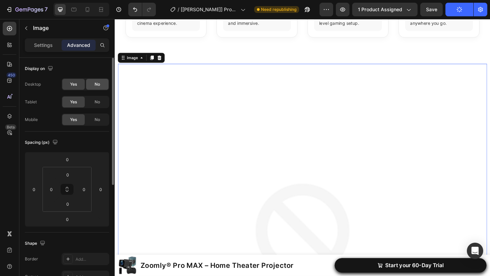
click at [103, 86] on div "No" at bounding box center [97, 84] width 22 height 11
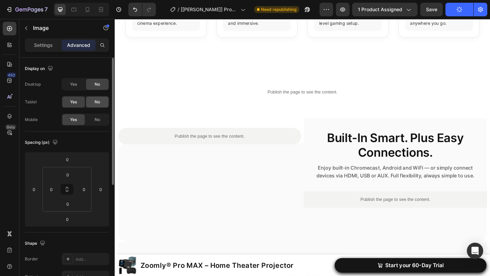
click at [103, 102] on div "No" at bounding box center [97, 102] width 22 height 11
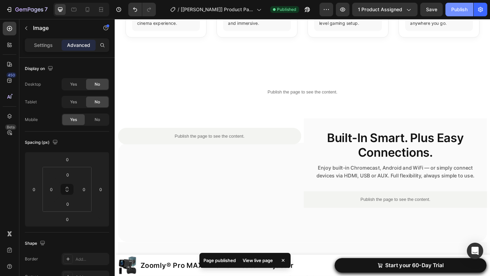
click at [453, 11] on div "Publish" at bounding box center [459, 9] width 16 height 7
